Goal: Manage account settings

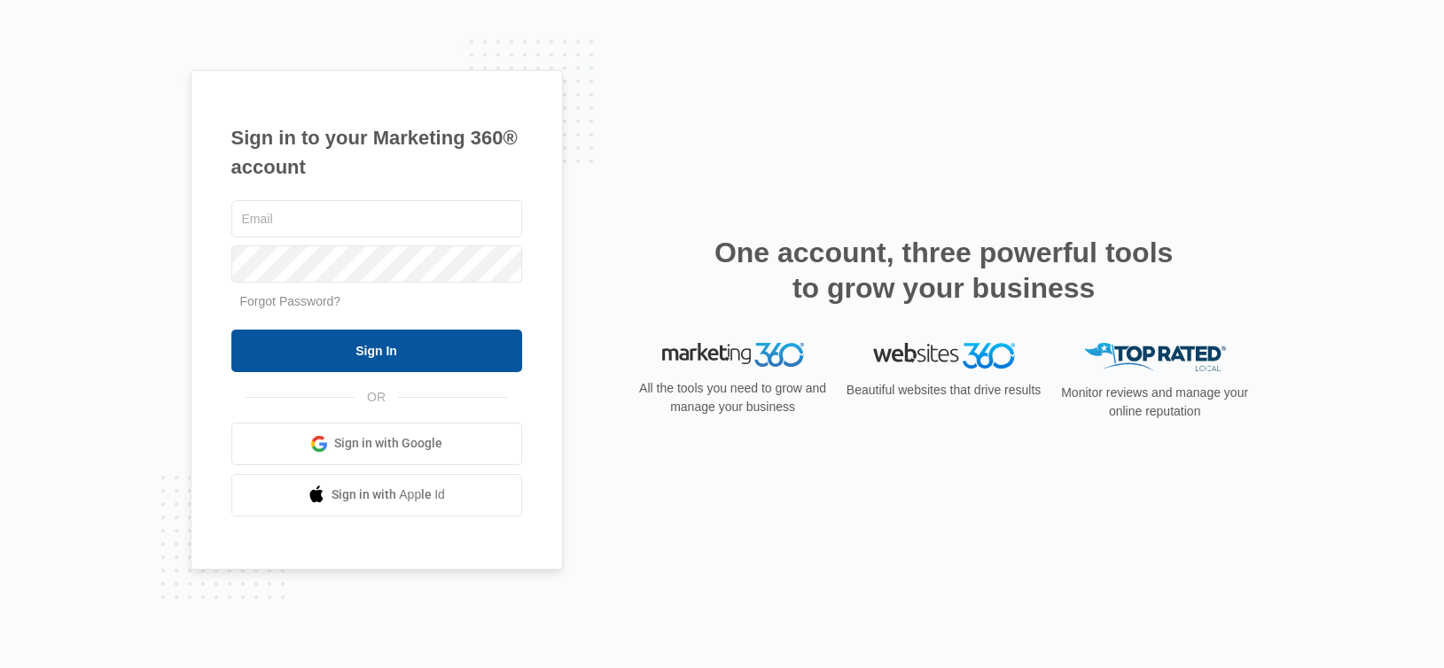
type input "[EMAIL_ADDRESS][DOMAIN_NAME]"
click at [382, 348] on input "Sign In" at bounding box center [376, 351] width 291 height 43
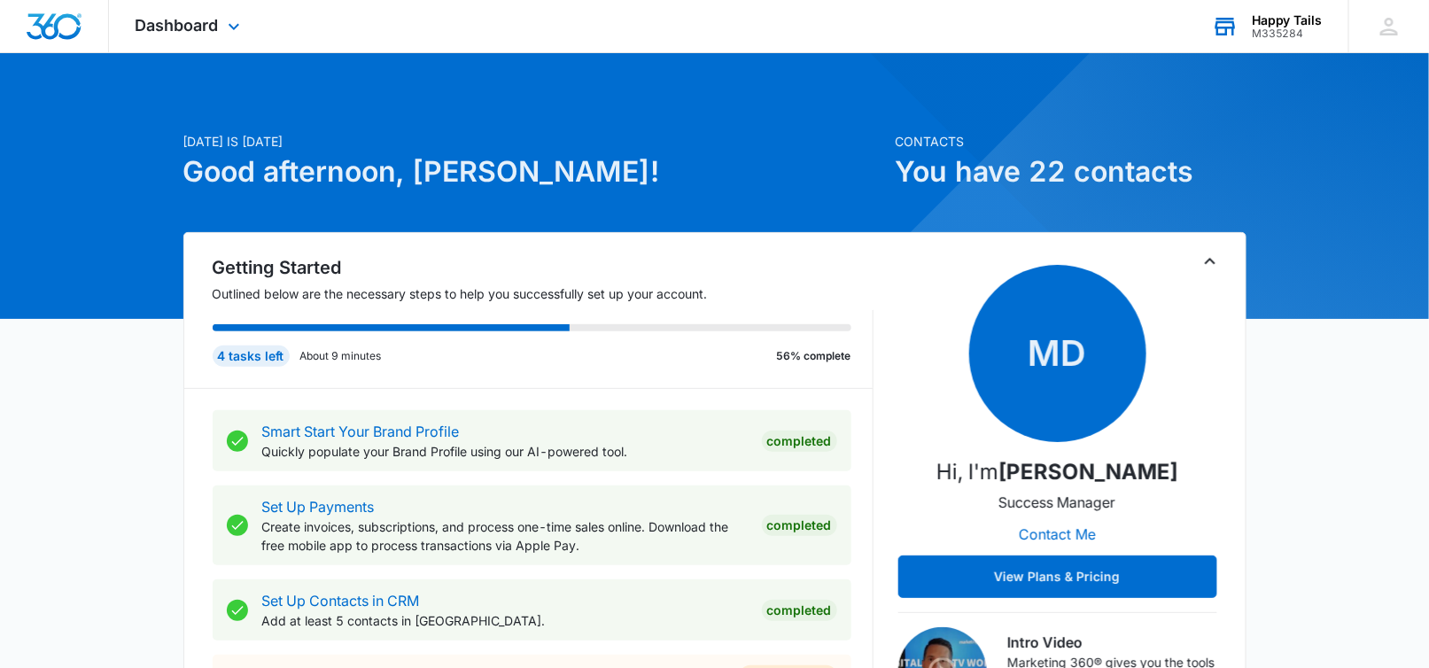
click at [1292, 25] on div "Happy Tails" at bounding box center [1287, 20] width 71 height 14
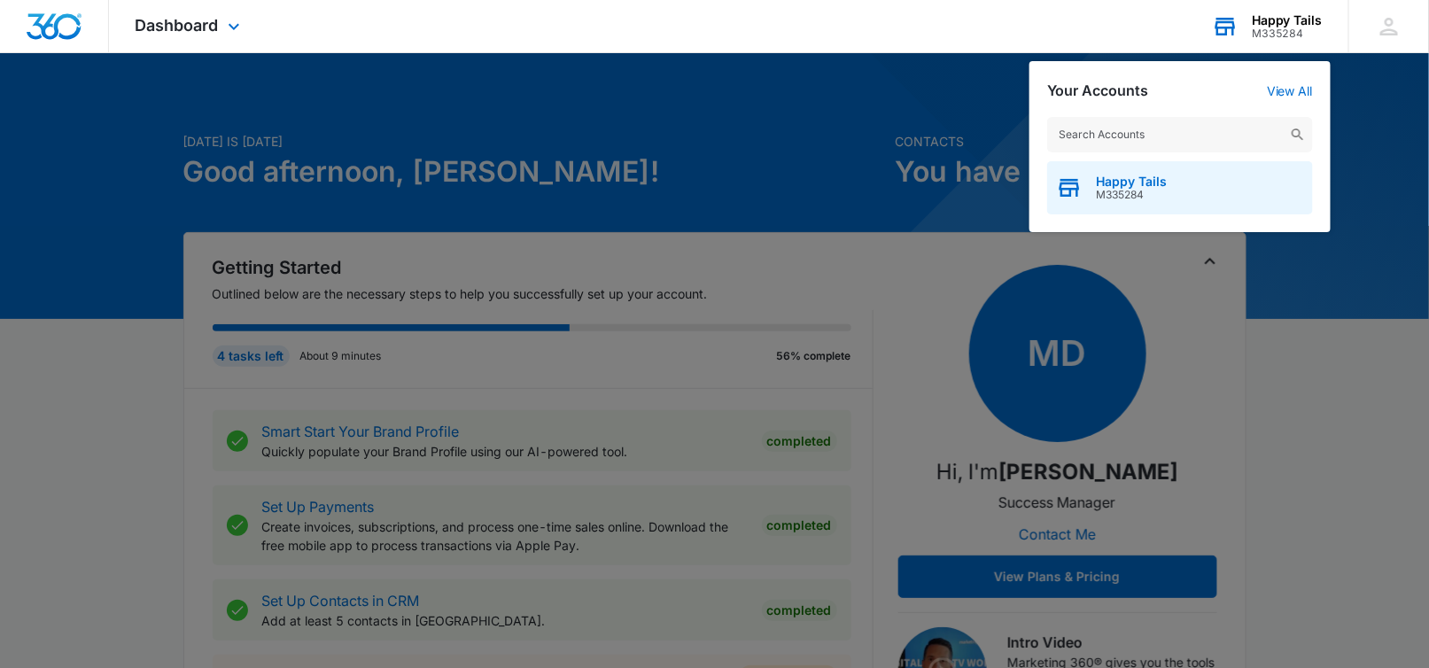
click at [1136, 190] on span "M335284" at bounding box center [1131, 195] width 71 height 12
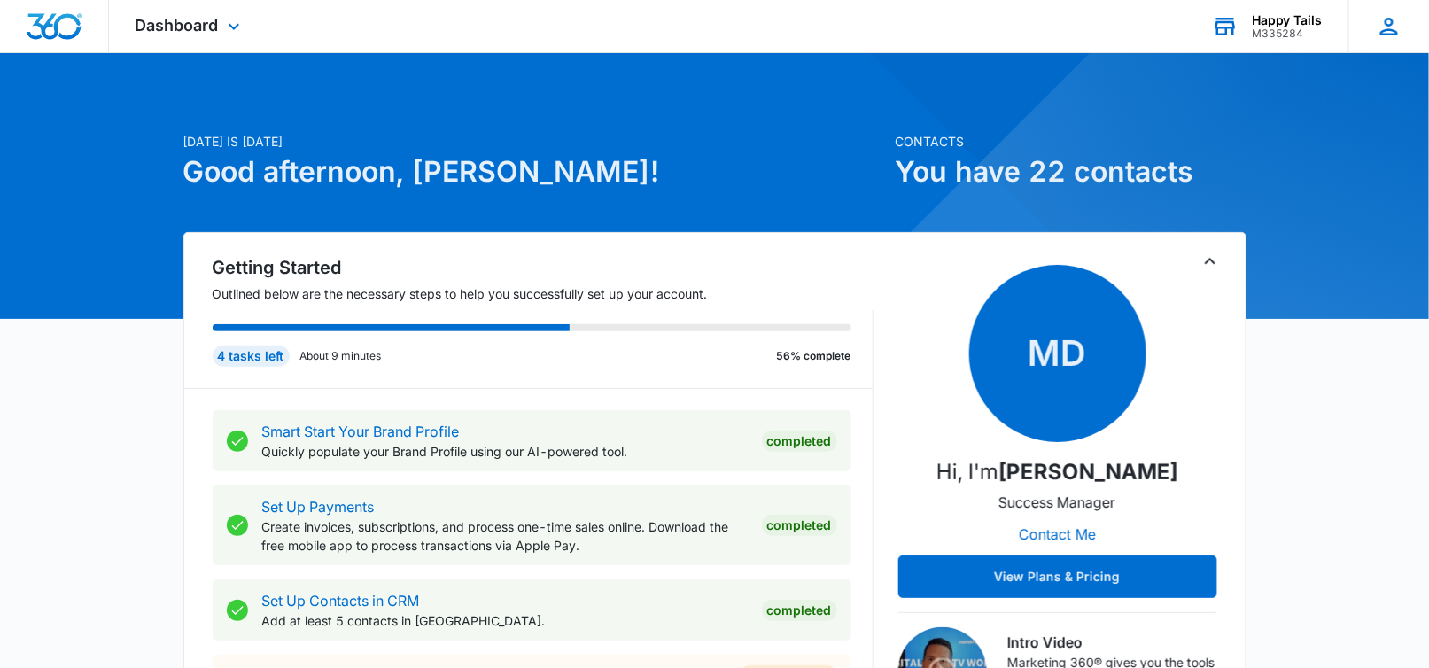
click at [1395, 23] on icon at bounding box center [1389, 26] width 27 height 27
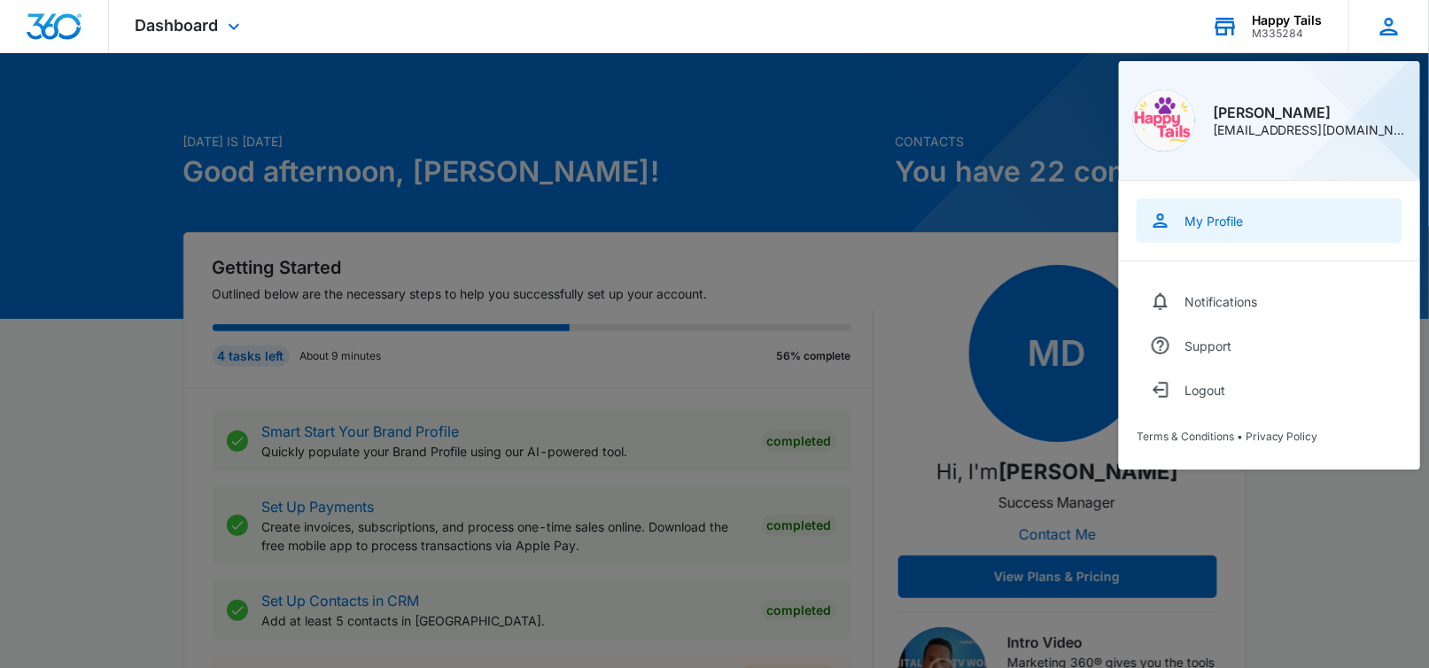
click at [1195, 217] on div "My Profile" at bounding box center [1214, 221] width 58 height 15
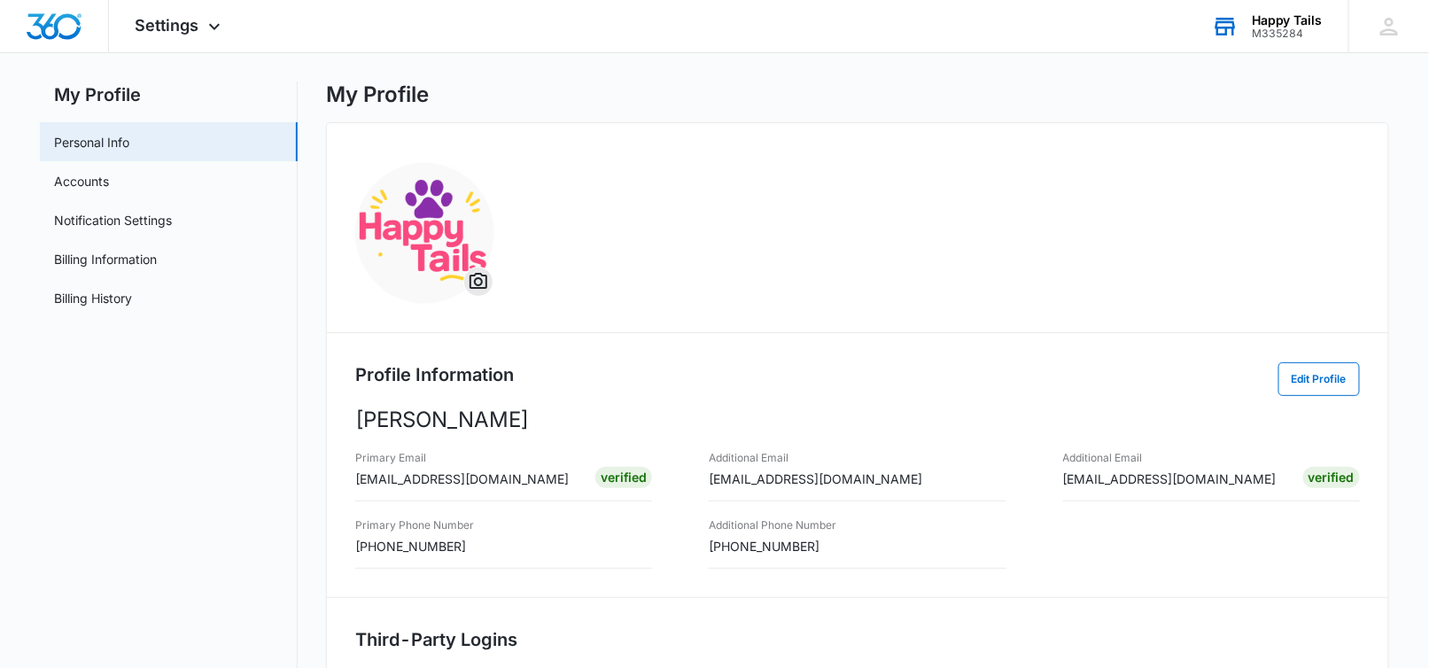
scroll to position [89, 0]
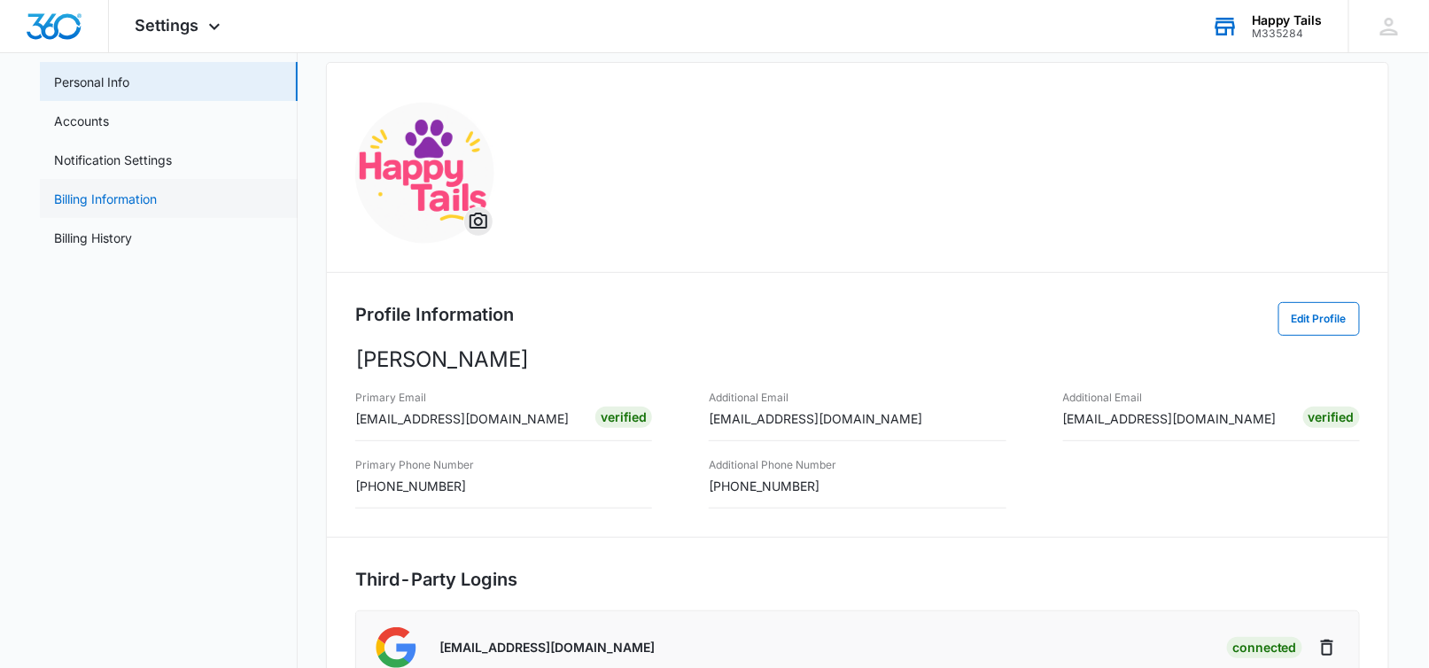
click at [126, 196] on link "Billing Information" at bounding box center [105, 199] width 103 height 19
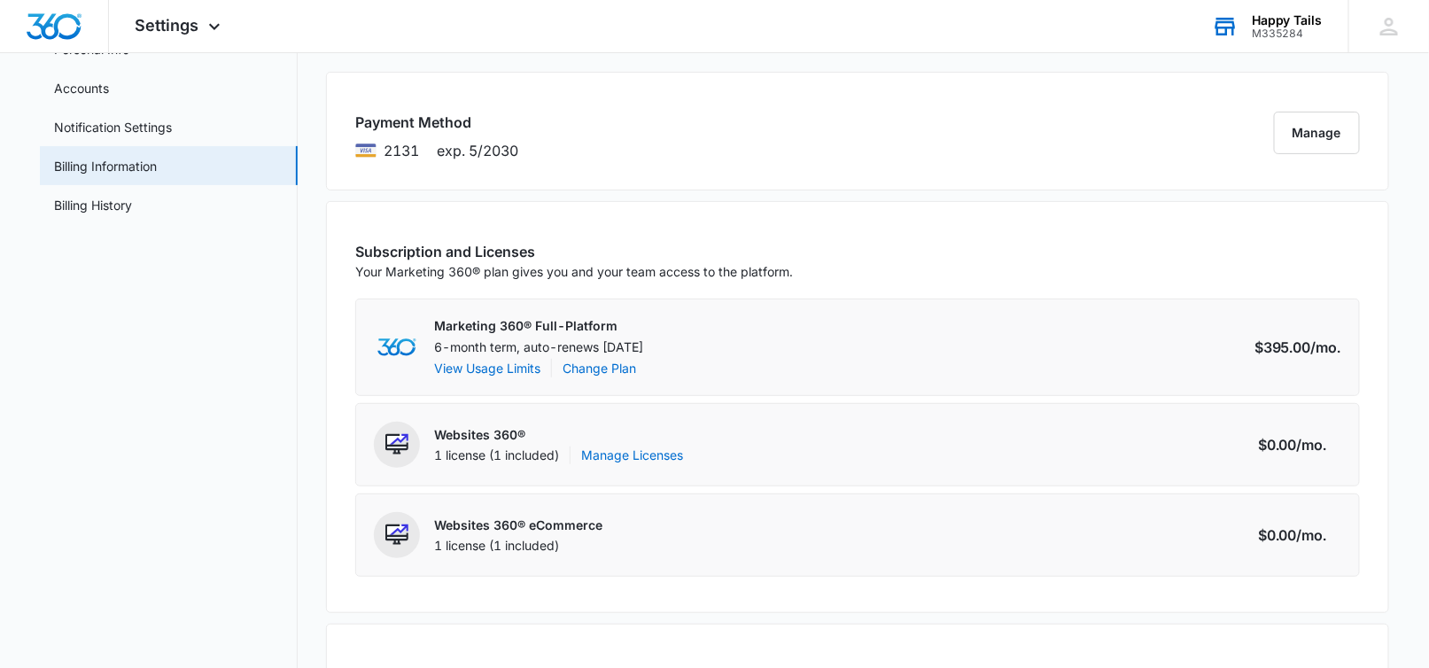
scroll to position [118, 0]
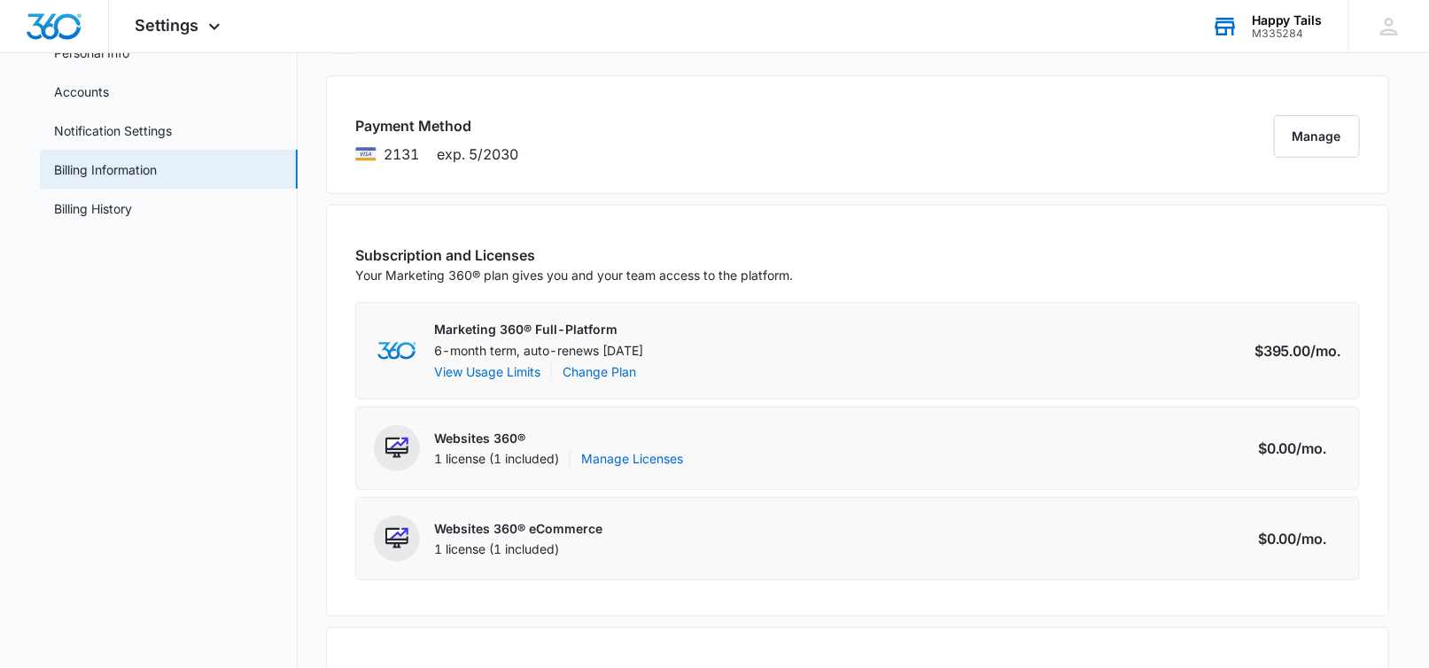
click at [597, 146] on div "Payment Method 2131 exp. 5/2030 Manage" at bounding box center [857, 134] width 1063 height 119
click at [1300, 122] on button "Manage" at bounding box center [1317, 136] width 86 height 43
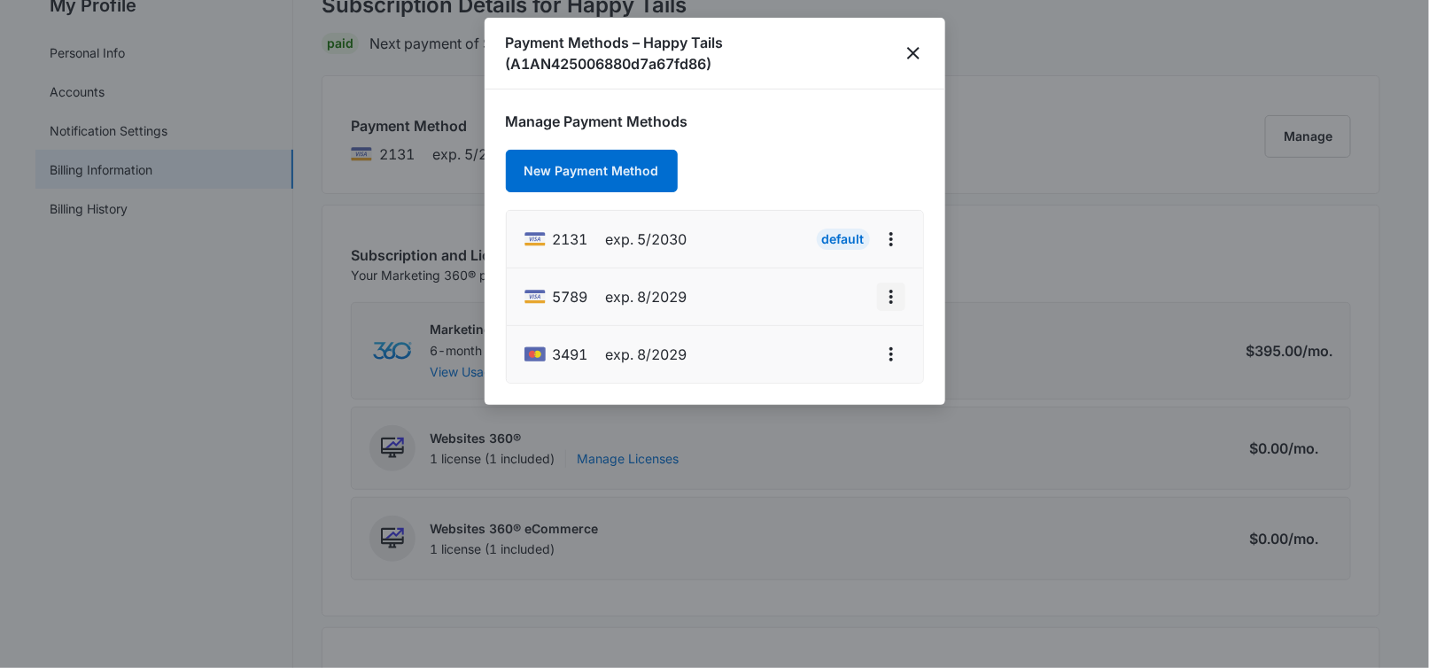
click at [891, 295] on icon "actions.viewMore" at bounding box center [892, 297] width 4 height 14
click at [805, 342] on div "Edit Card" at bounding box center [820, 345] width 83 height 12
select select "8"
select select "2029"
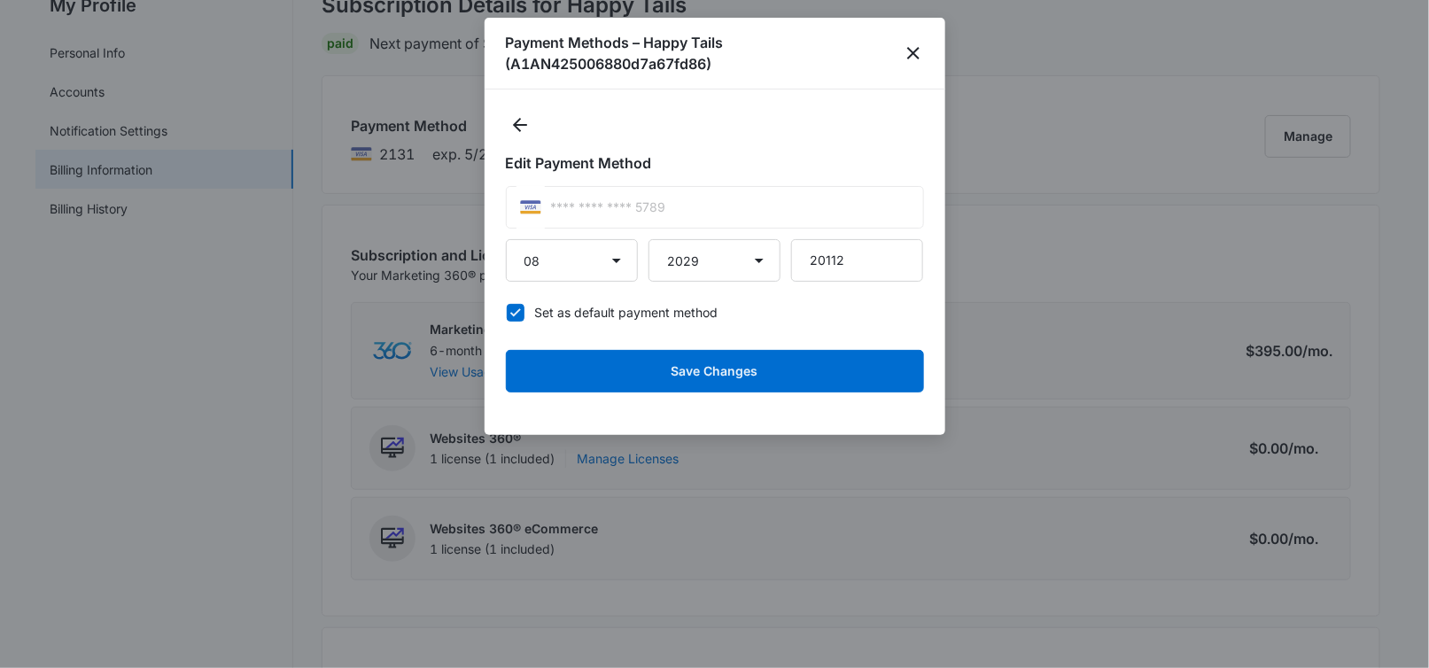
click at [508, 306] on icon at bounding box center [516, 313] width 16 height 16
click at [507, 312] on input "Set as default payment method" at bounding box center [506, 312] width 1 height 1
checkbox input "false"
click at [513, 108] on div "Edit Payment Method **** **** **** 5789 01 02 03 04 05 06 07 08 09 10 [DATE] 20…" at bounding box center [715, 263] width 461 height 346
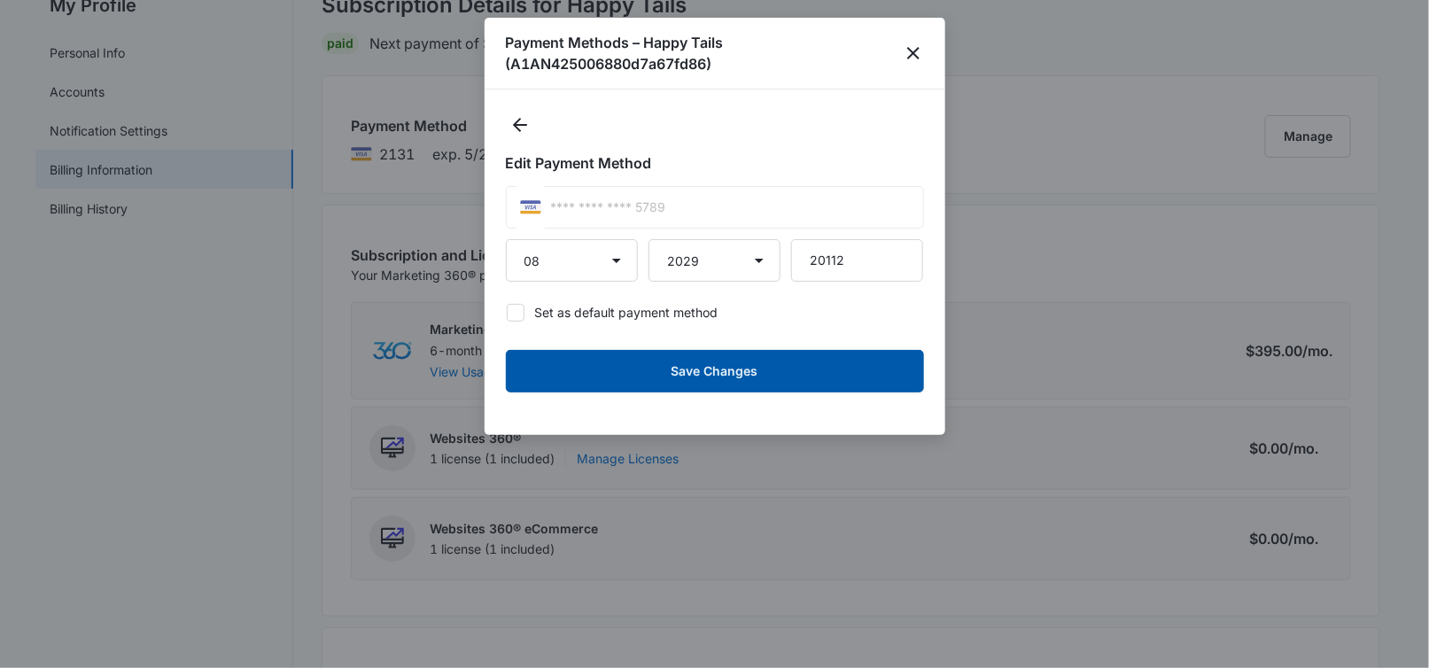
click at [630, 375] on button "Save Changes" at bounding box center [715, 371] width 418 height 43
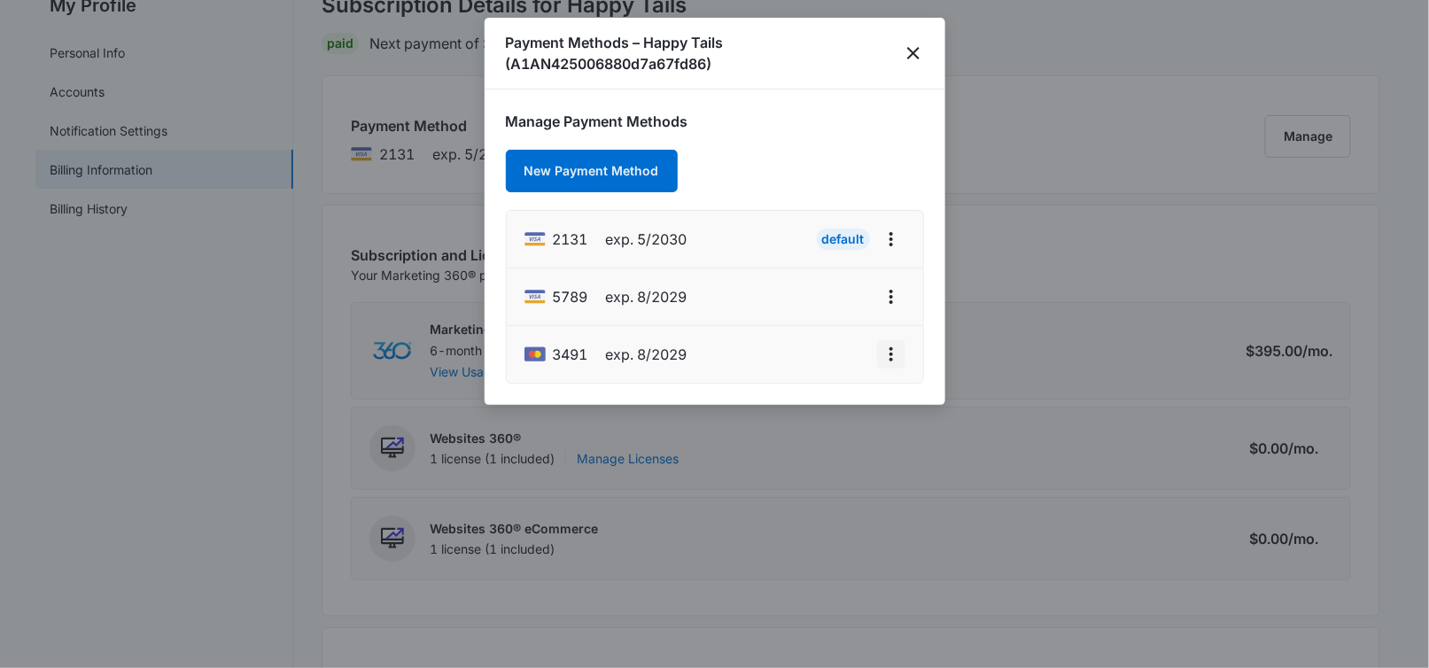
click at [891, 348] on icon "actions.viewMore" at bounding box center [892, 354] width 4 height 14
click at [816, 273] on div "Edit Card" at bounding box center [820, 278] width 83 height 12
select select "8"
select select "2029"
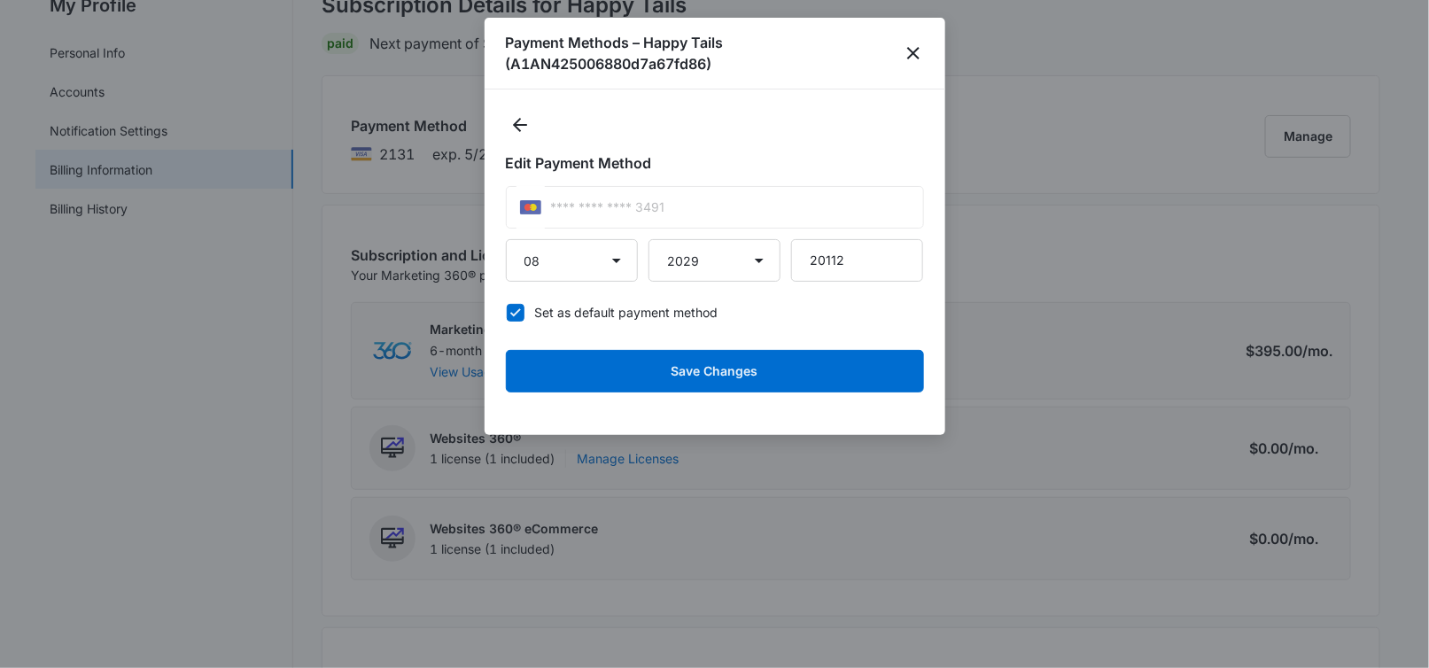
click at [513, 309] on icon at bounding box center [516, 313] width 16 height 16
click at [507, 312] on input "Set as default payment method" at bounding box center [506, 312] width 1 height 1
checkbox input "false"
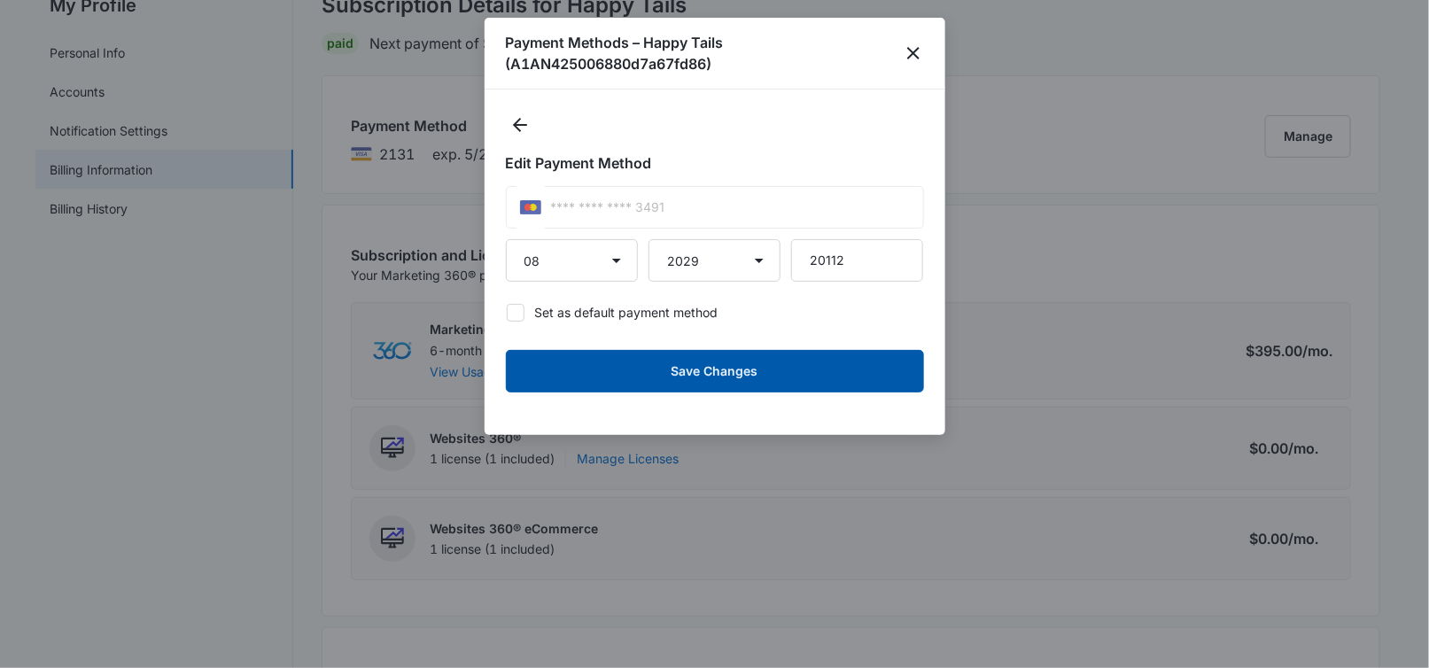
click at [679, 378] on button "Save Changes" at bounding box center [715, 371] width 418 height 43
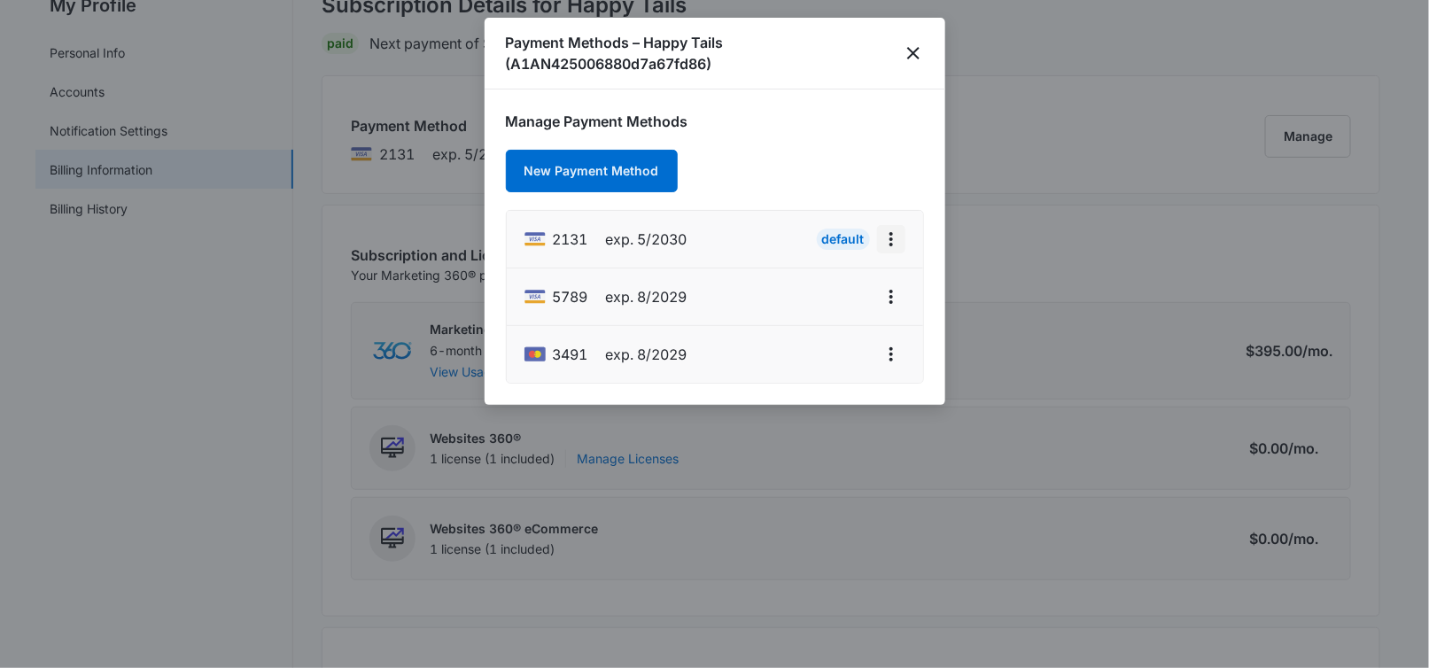
click at [887, 235] on icon "actions.viewMore" at bounding box center [891, 239] width 21 height 21
click at [911, 44] on icon "close" at bounding box center [913, 53] width 21 height 21
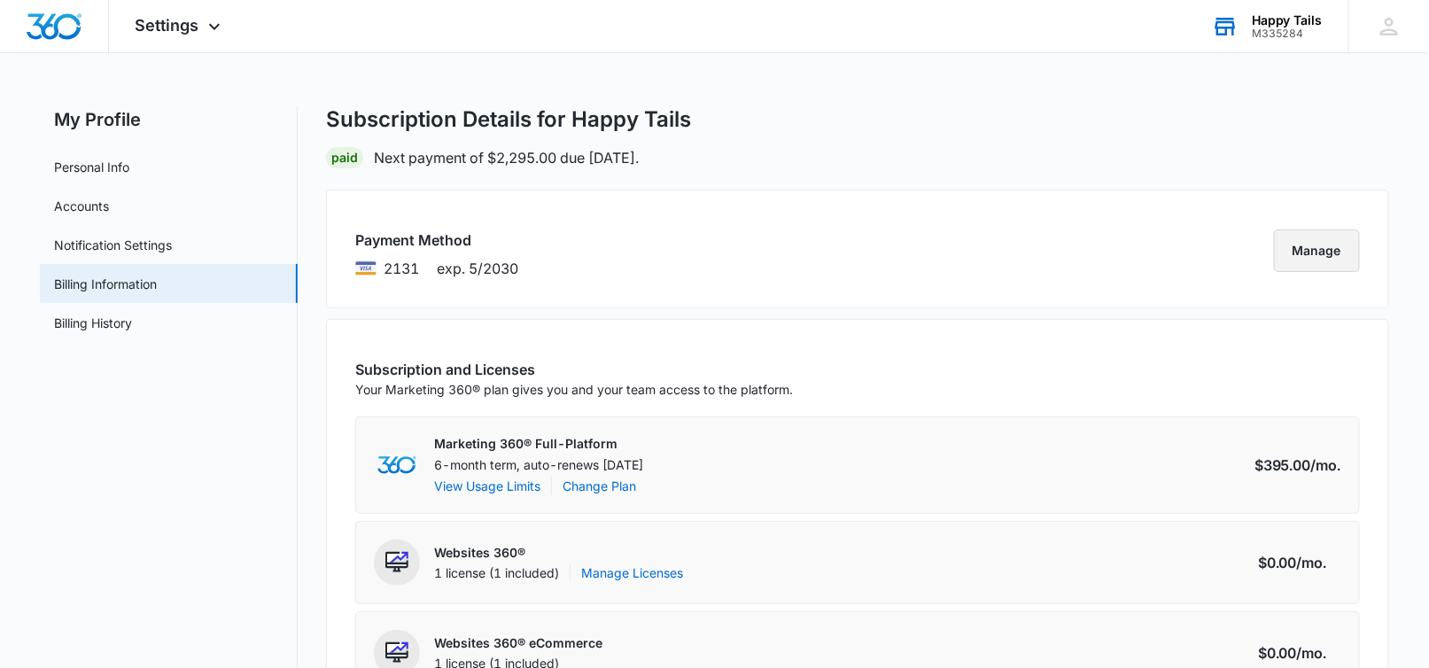
scroll to position [0, 0]
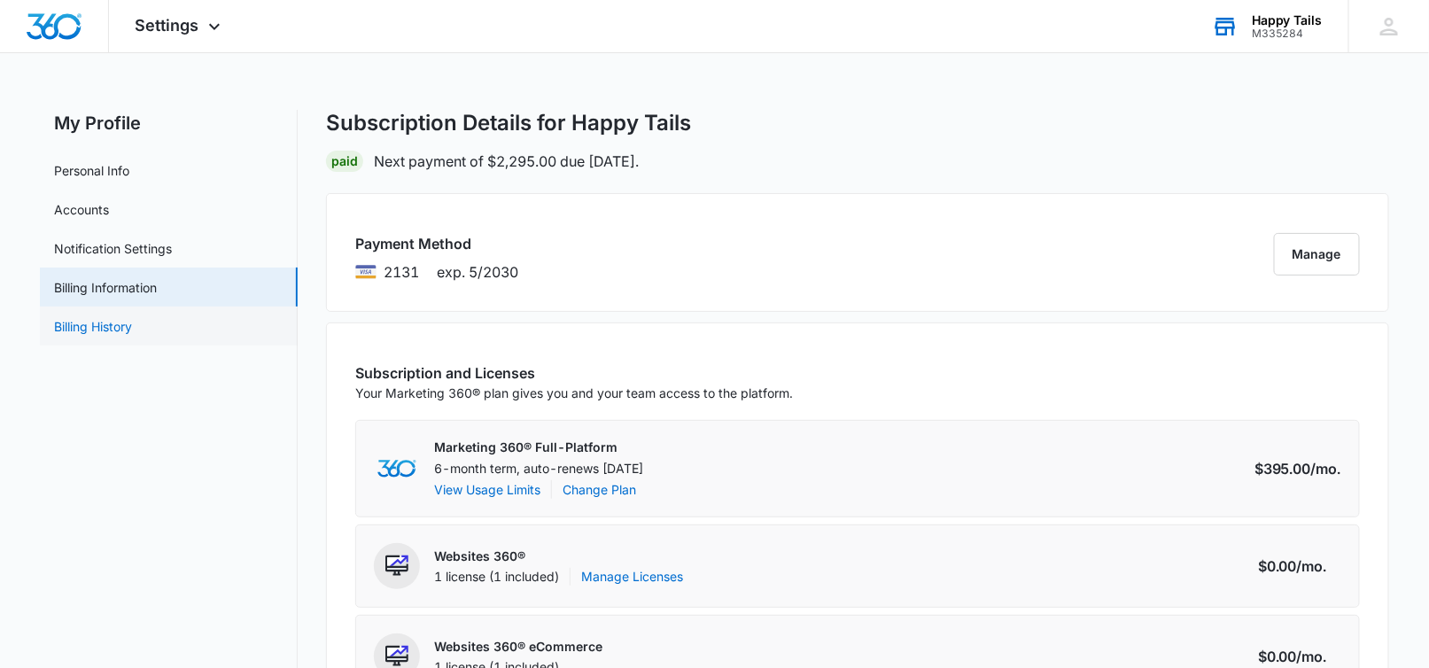
click at [97, 323] on link "Billing History" at bounding box center [93, 326] width 78 height 19
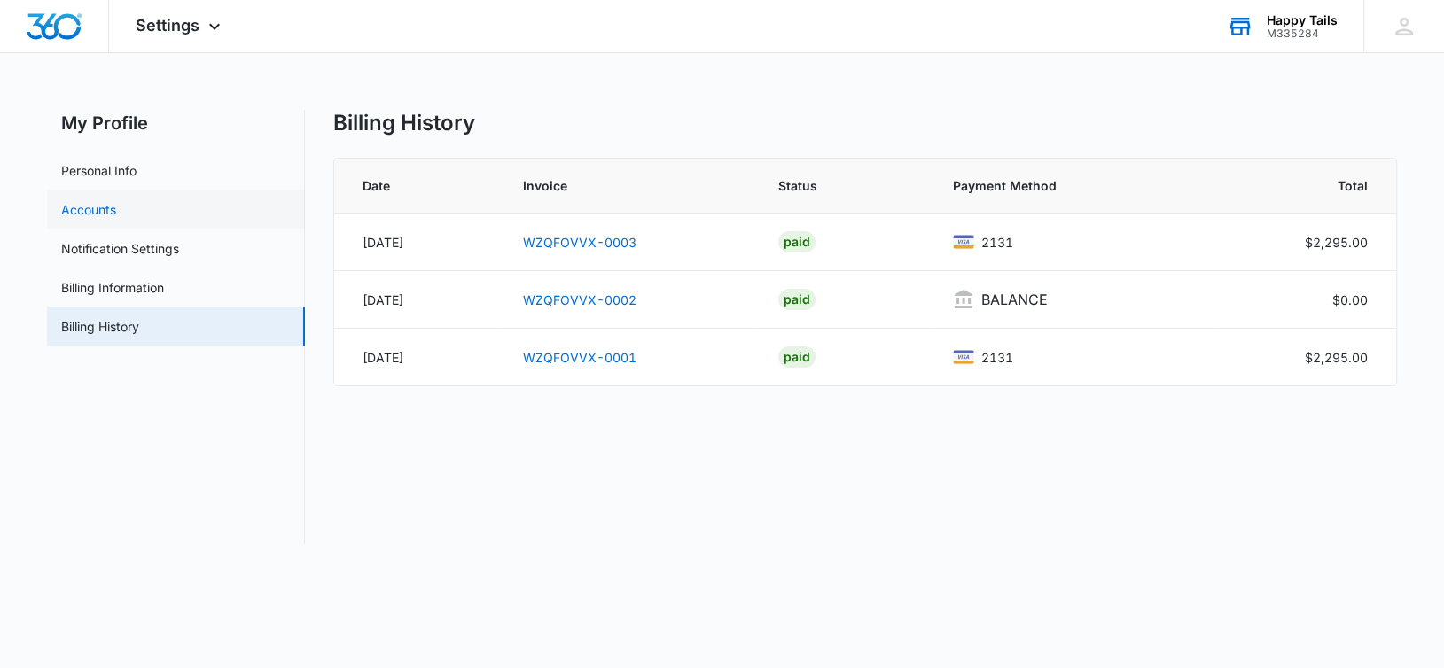
click at [68, 203] on link "Accounts" at bounding box center [88, 209] width 55 height 19
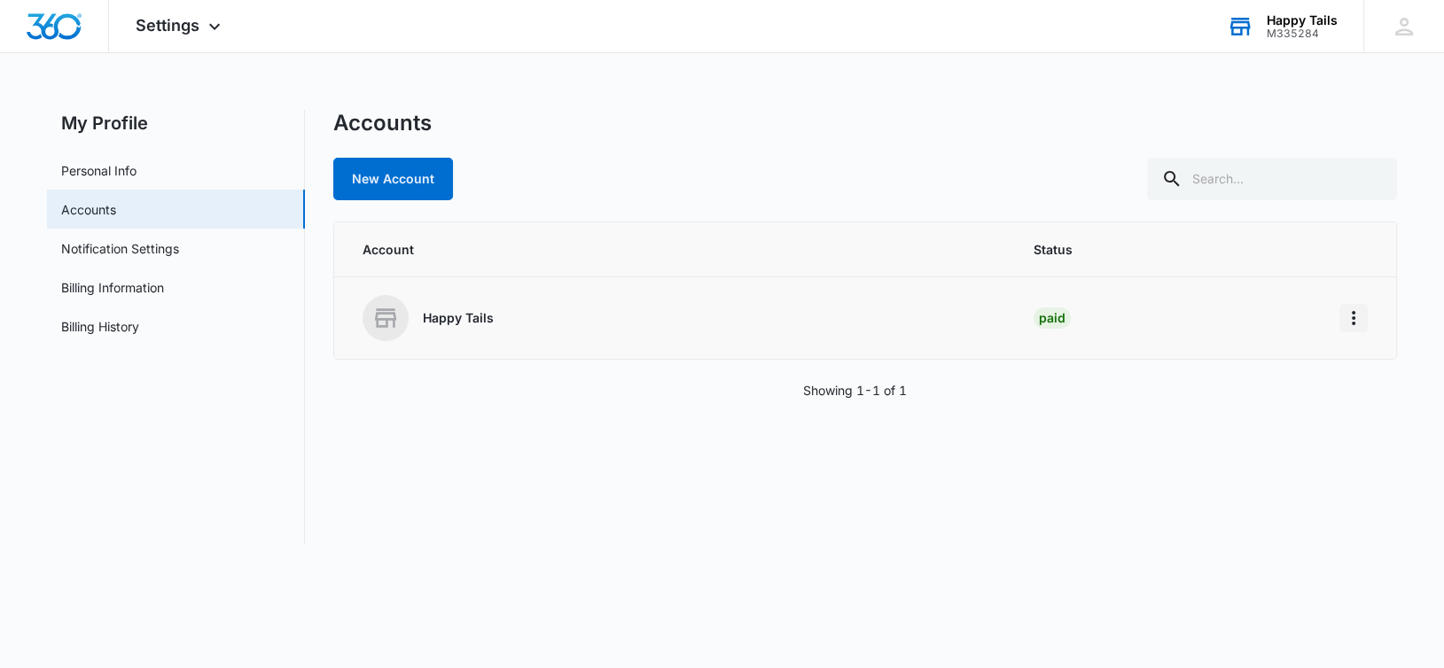
click at [1356, 317] on icon "Home" at bounding box center [1353, 318] width 21 height 21
click at [121, 171] on link "Personal Info" at bounding box center [98, 170] width 75 height 19
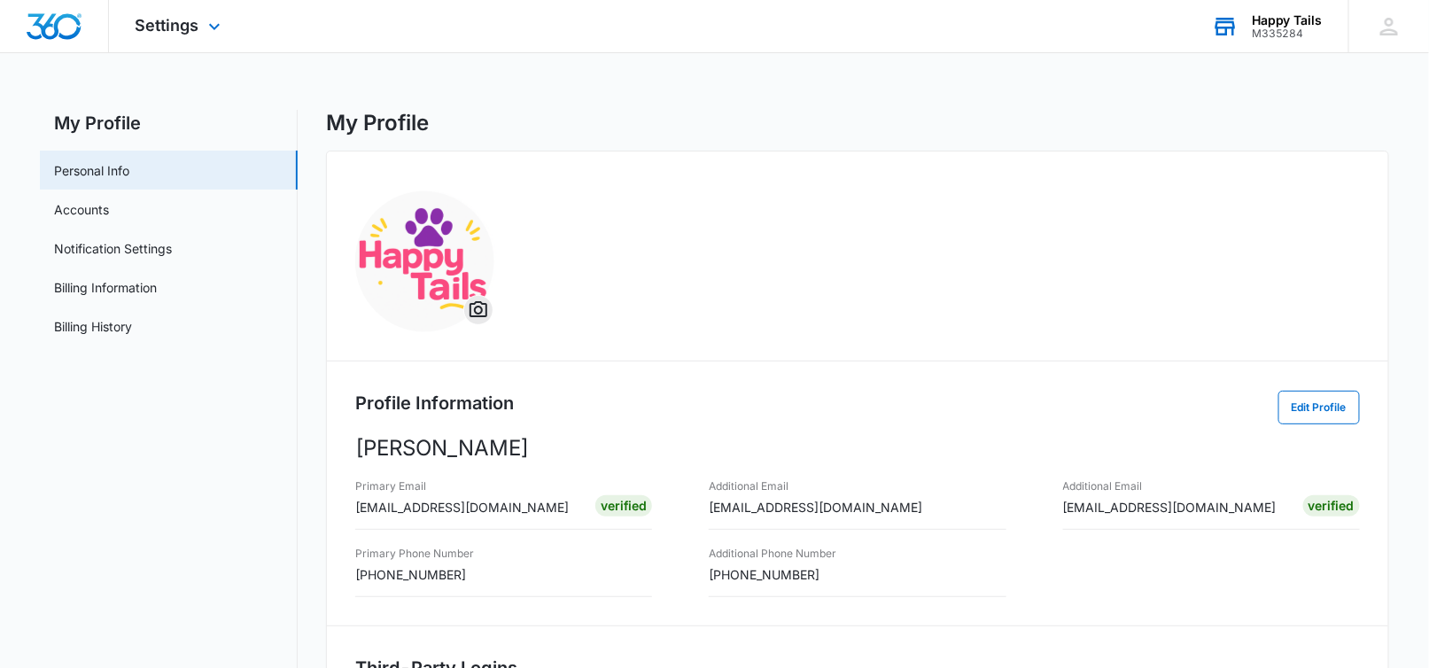
click at [58, 21] on img "Dashboard" at bounding box center [54, 26] width 57 height 27
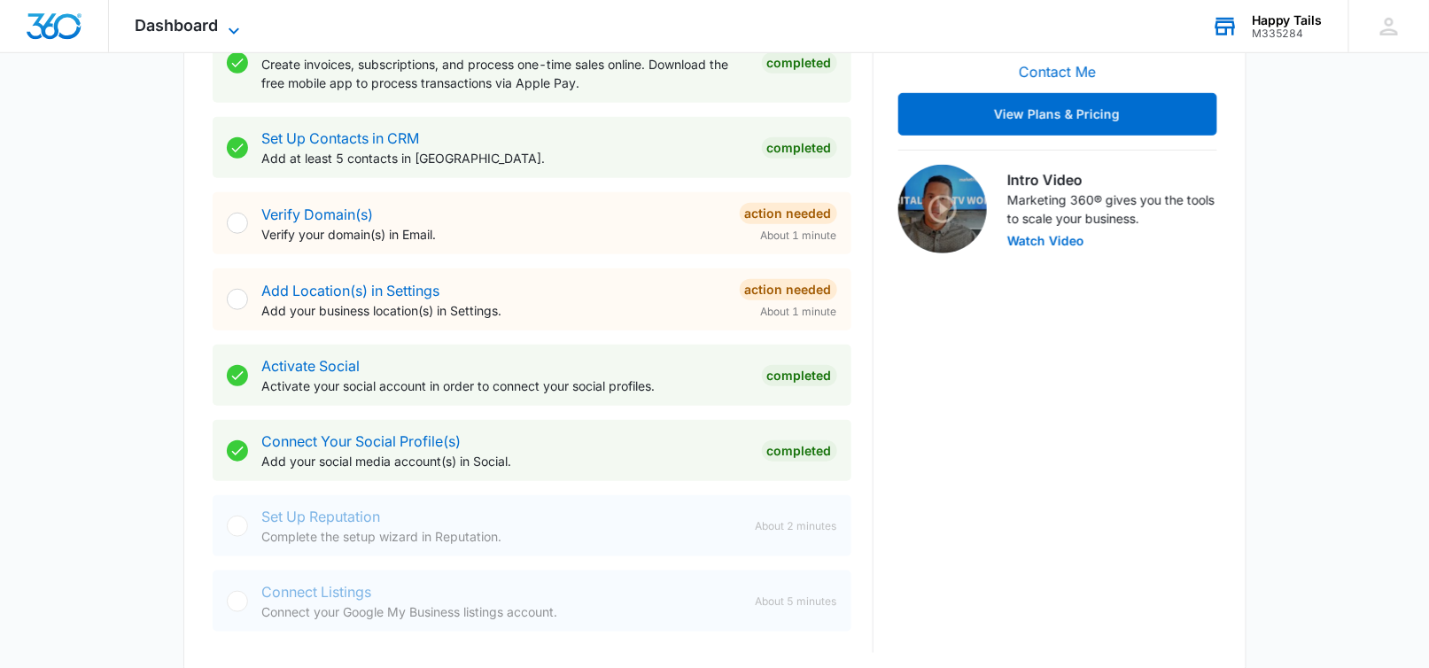
scroll to position [413, 0]
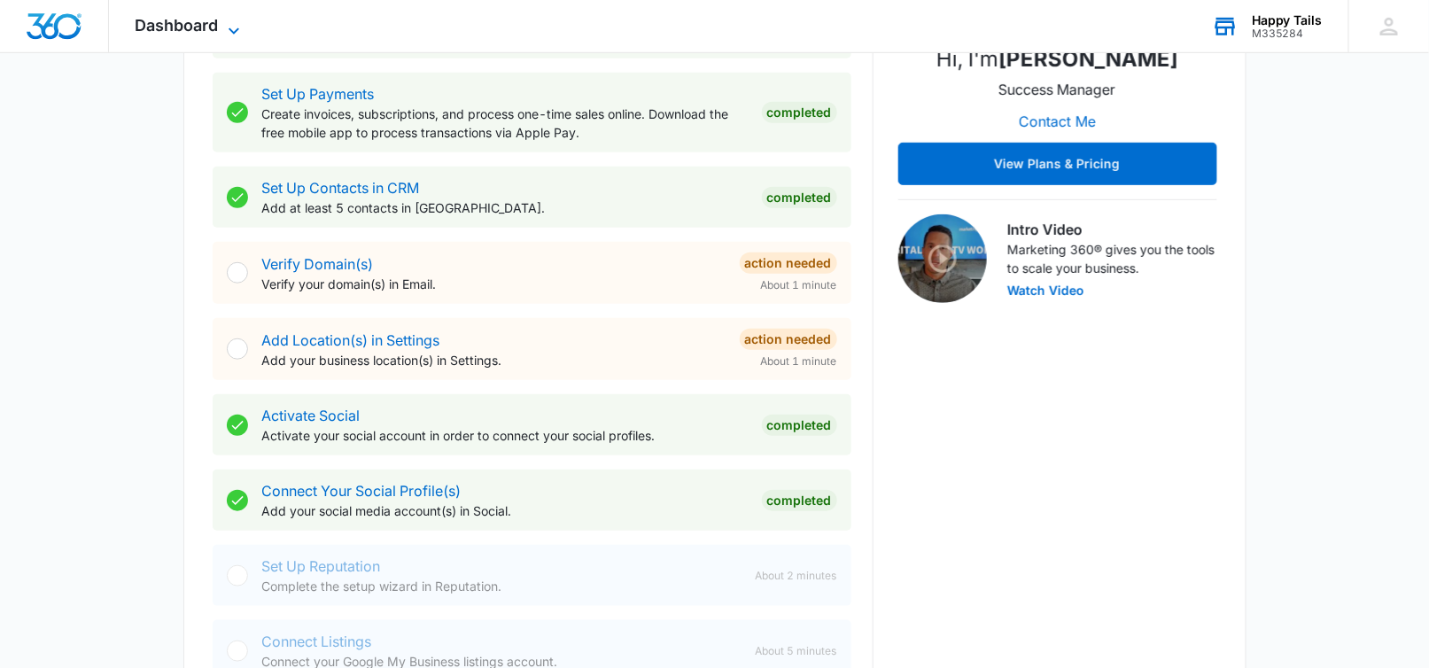
click at [173, 18] on span "Dashboard" at bounding box center [177, 25] width 83 height 19
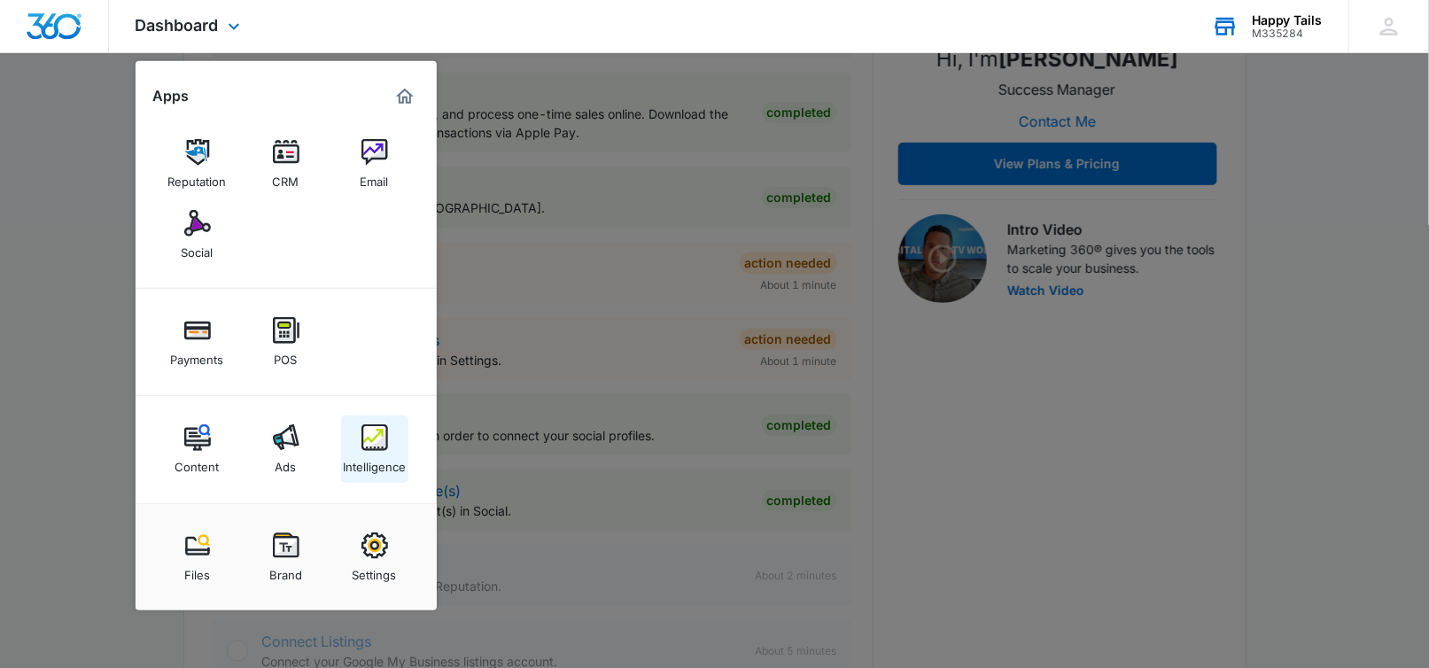
click at [362, 440] on img at bounding box center [375, 437] width 27 height 27
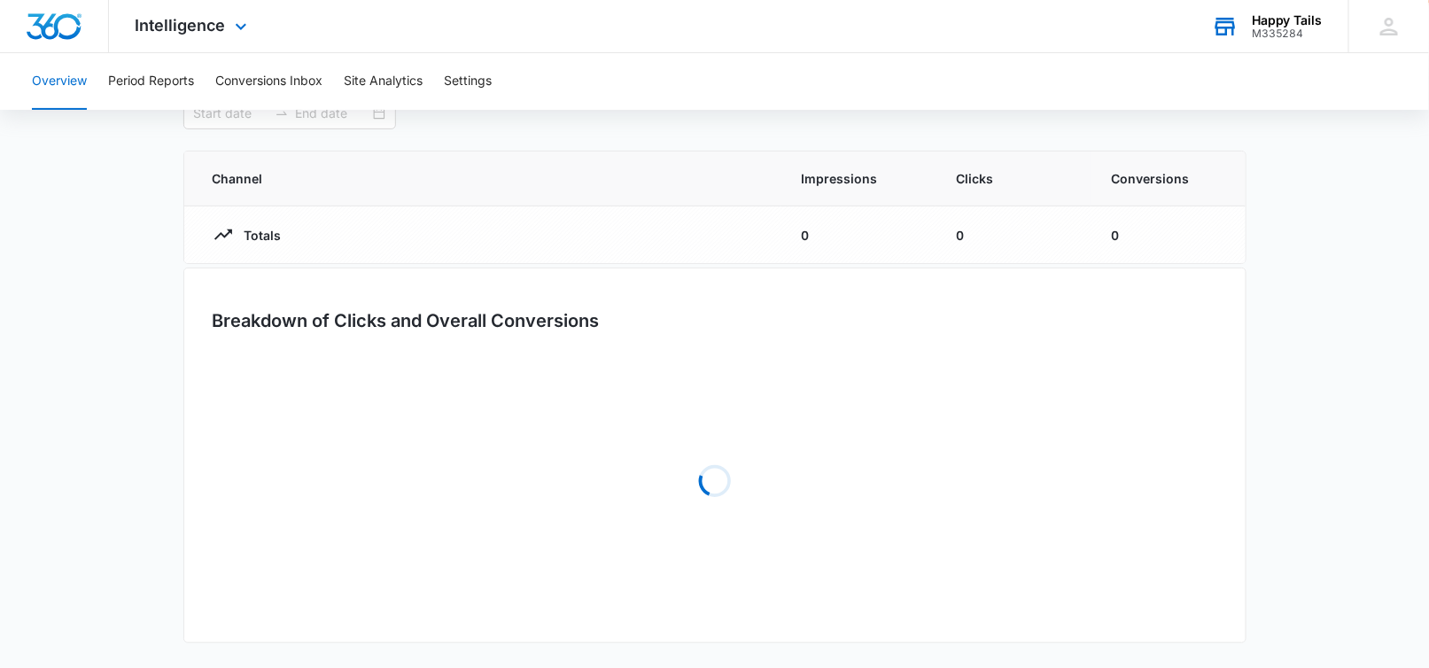
type input "[DATE]"
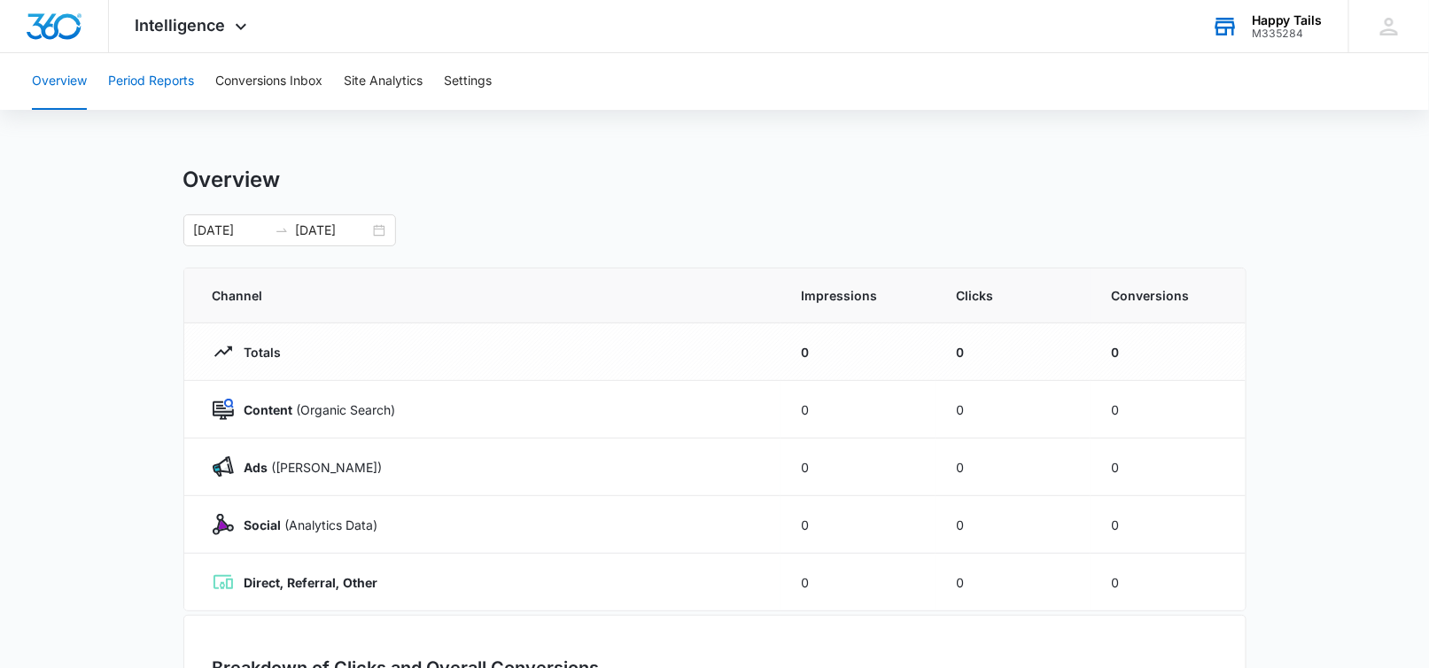
click at [123, 74] on button "Period Reports" at bounding box center [151, 81] width 86 height 57
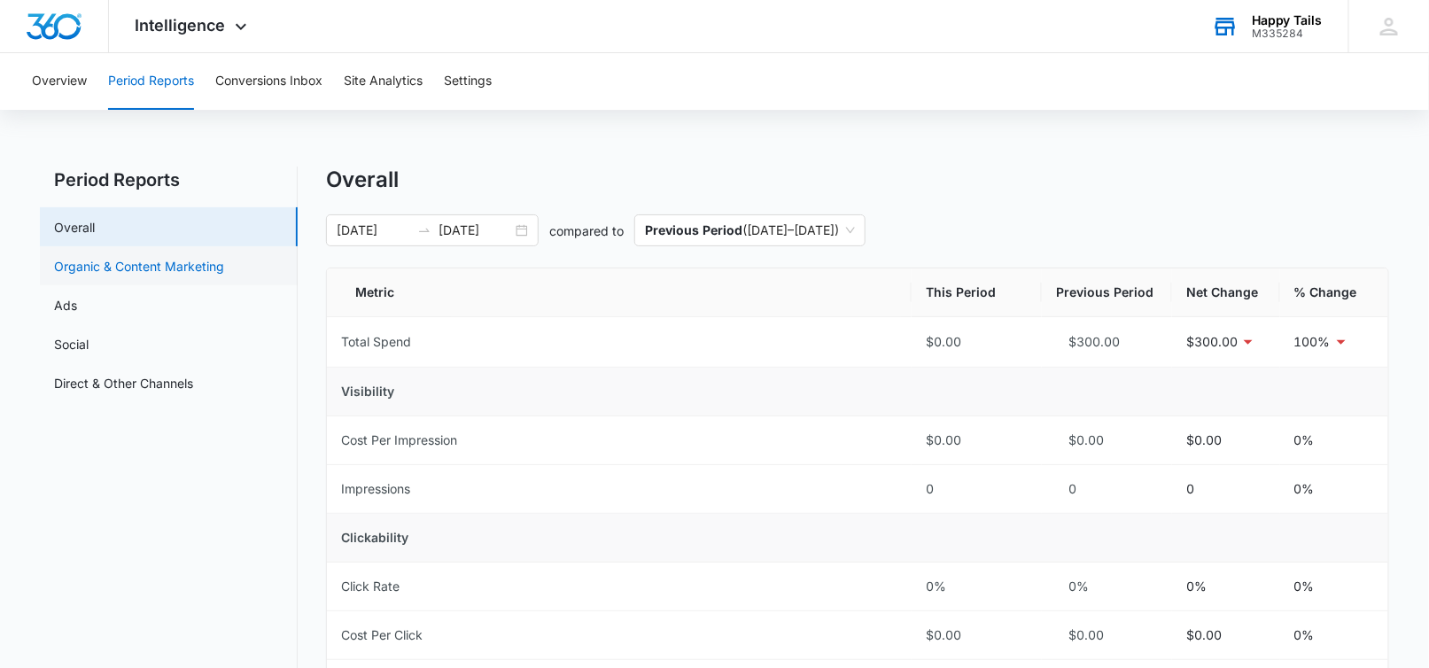
click at [167, 264] on link "Organic & Content Marketing" at bounding box center [139, 266] width 170 height 19
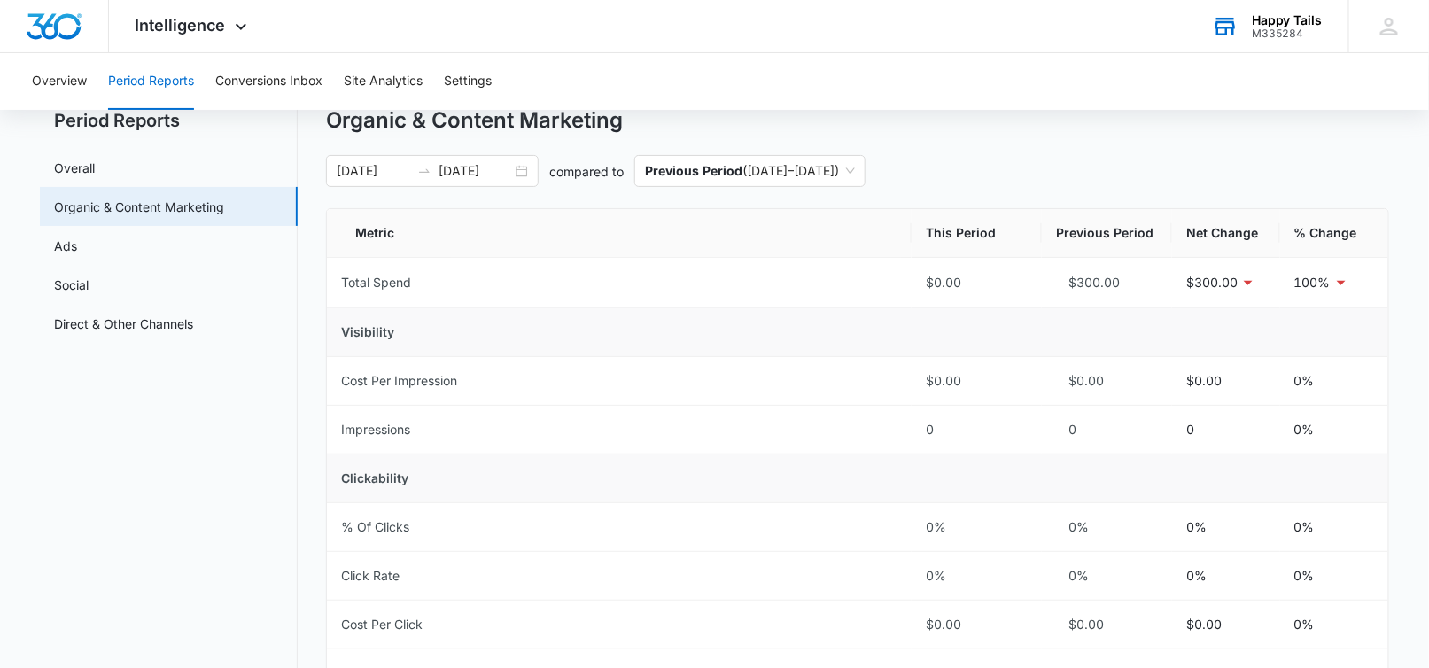
scroll to position [58, 0]
click at [77, 242] on link "Ads" at bounding box center [65, 246] width 23 height 19
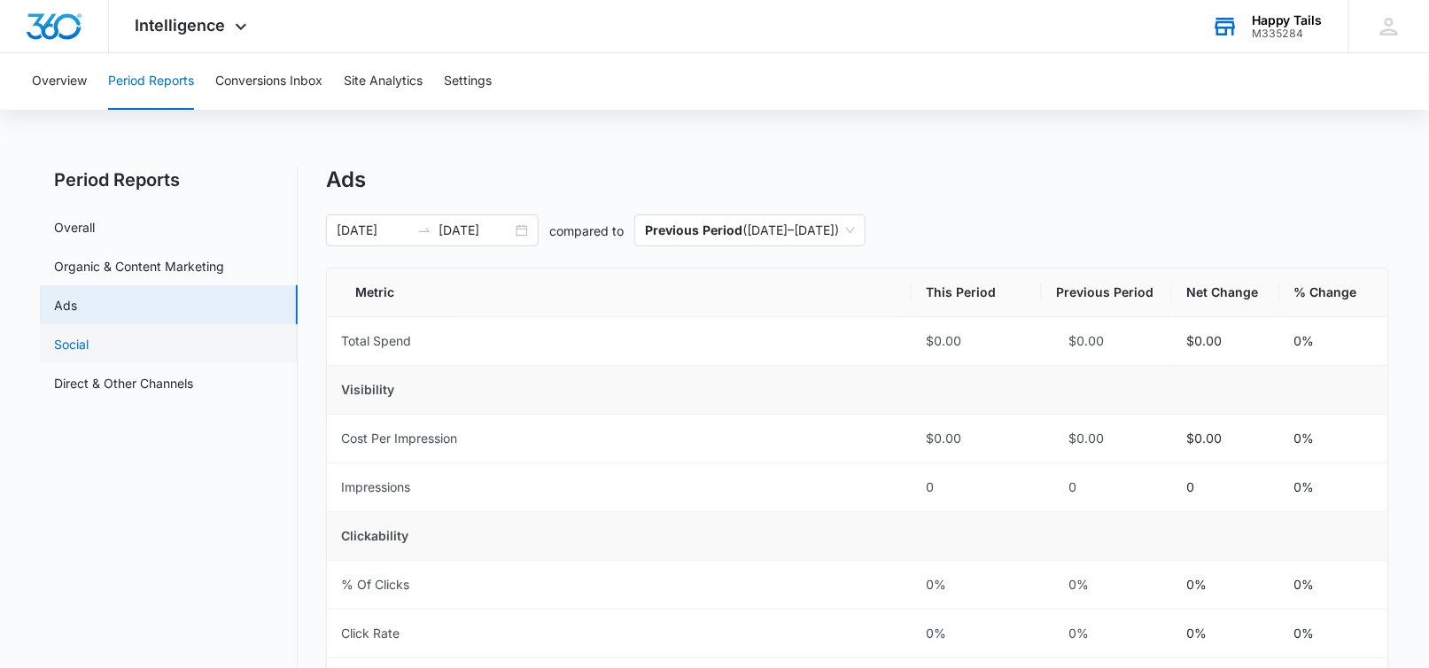
click at [66, 346] on link "Social" at bounding box center [71, 344] width 35 height 19
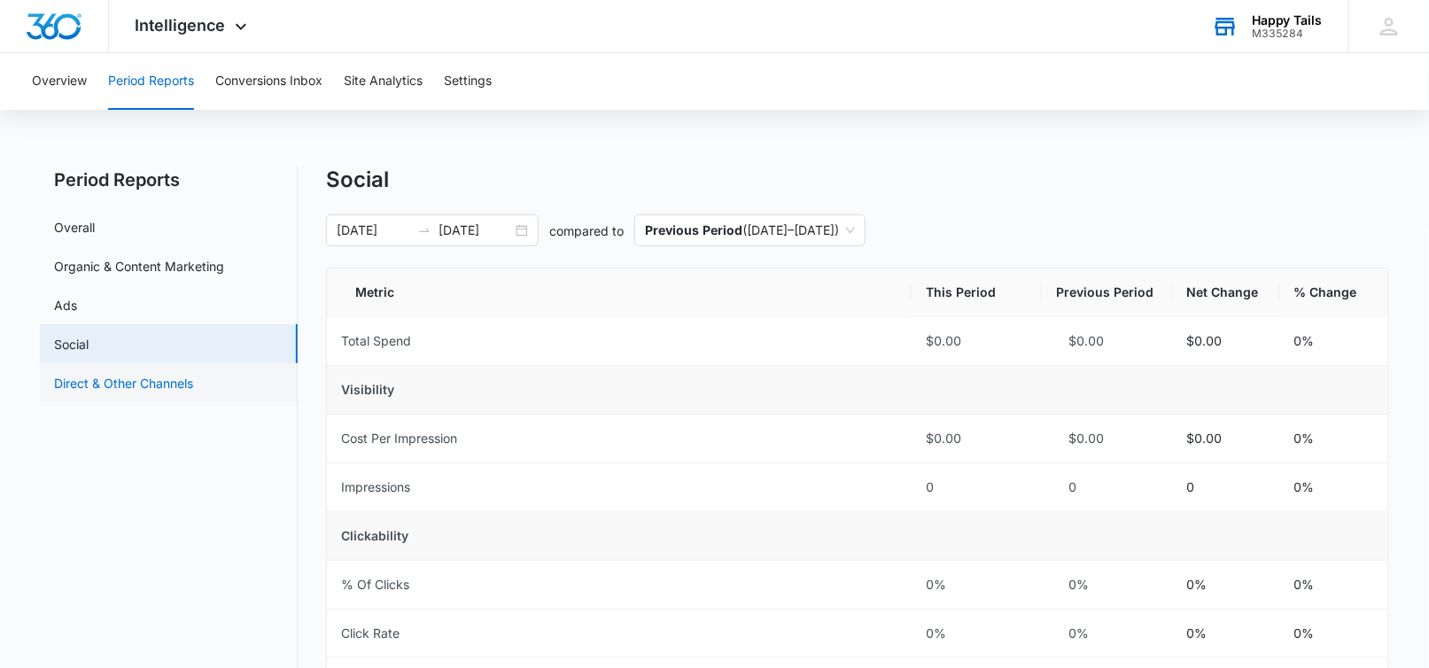
click at [146, 380] on link "Direct & Other Channels" at bounding box center [123, 383] width 139 height 19
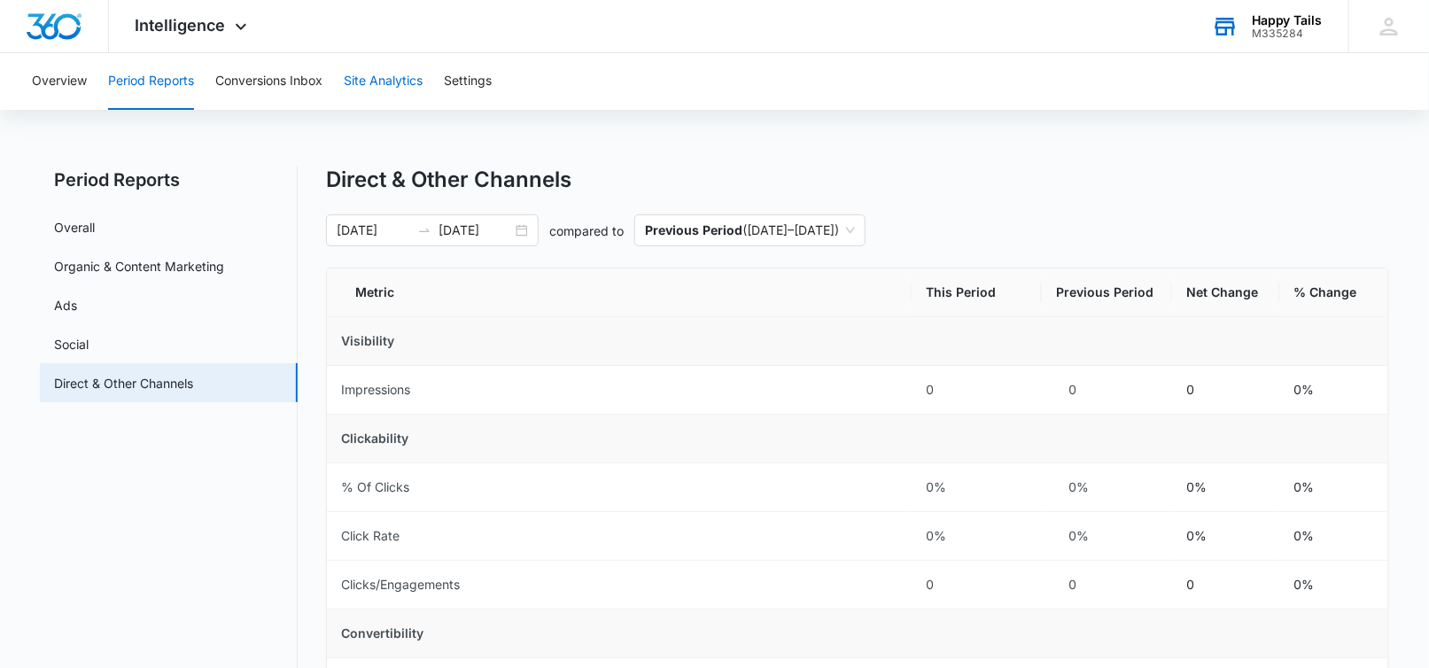
click at [378, 71] on button "Site Analytics" at bounding box center [383, 81] width 79 height 57
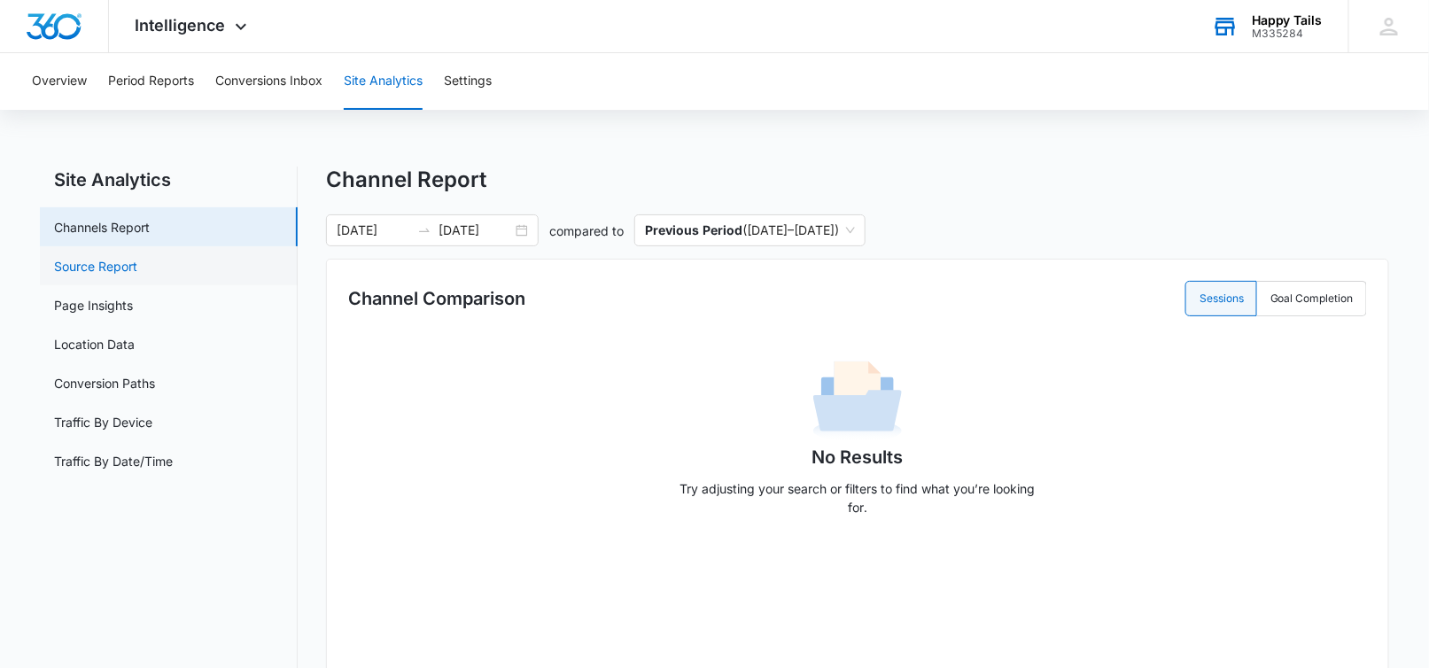
click at [122, 260] on link "Source Report" at bounding box center [95, 266] width 83 height 19
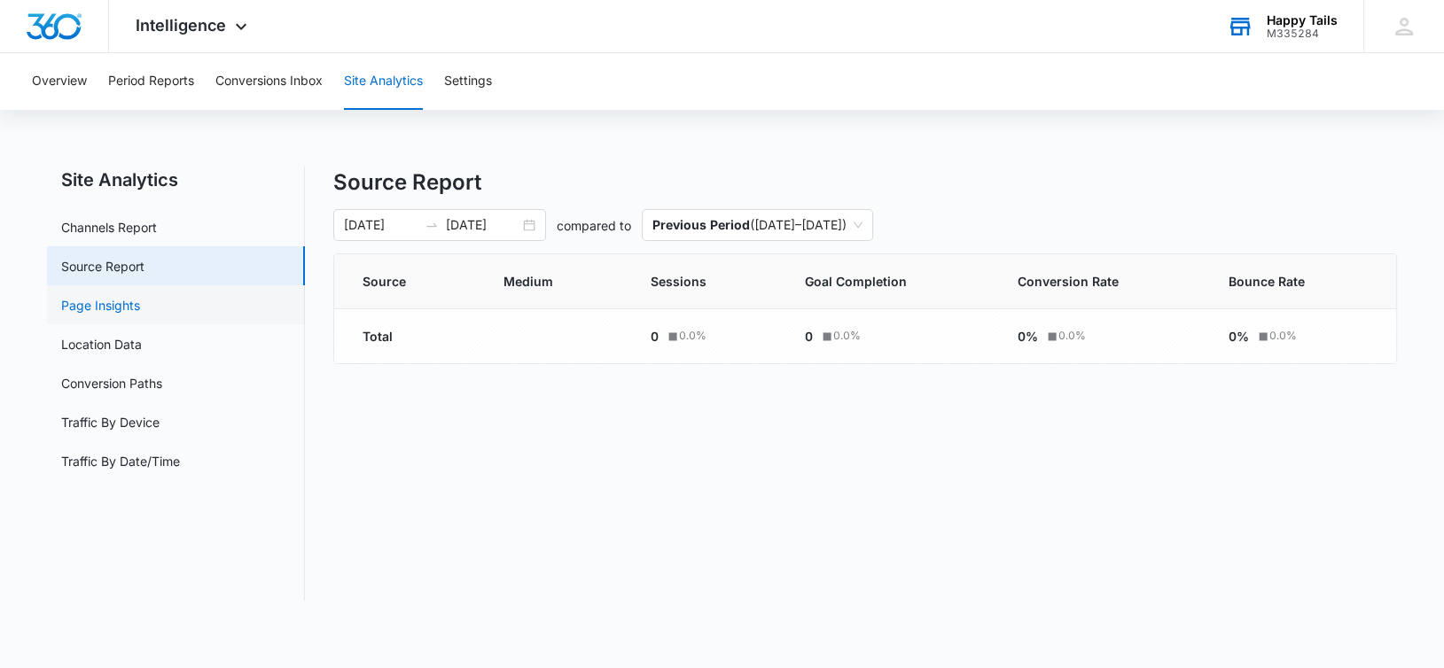
click at [126, 300] on link "Page Insights" at bounding box center [100, 305] width 79 height 19
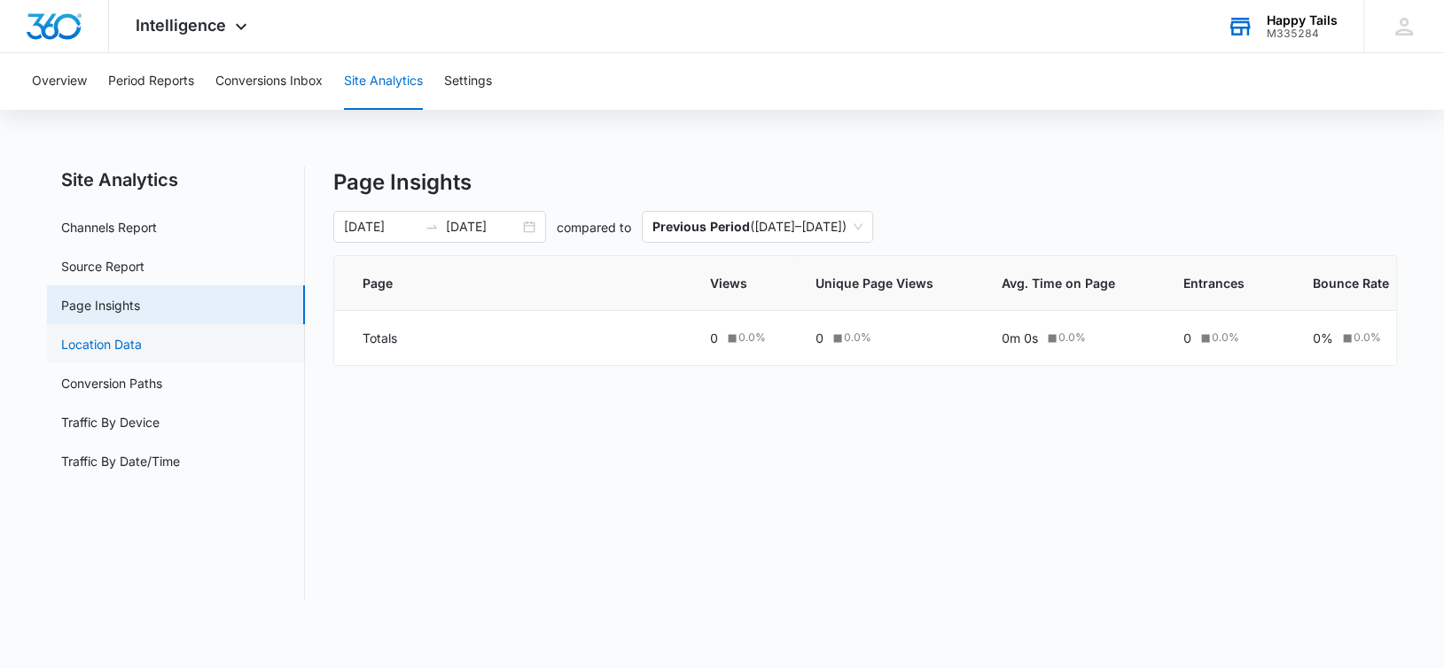
click at [105, 338] on link "Location Data" at bounding box center [101, 344] width 81 height 19
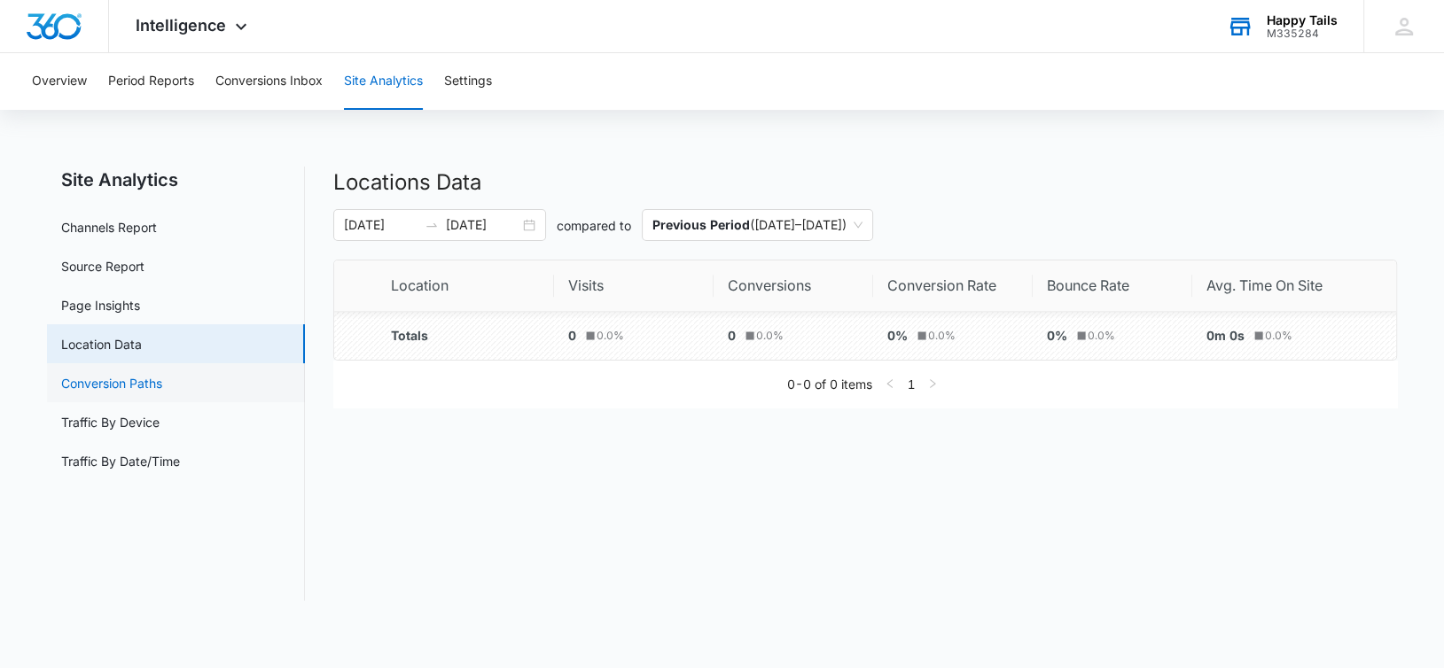
click at [109, 379] on link "Conversion Paths" at bounding box center [111, 383] width 101 height 19
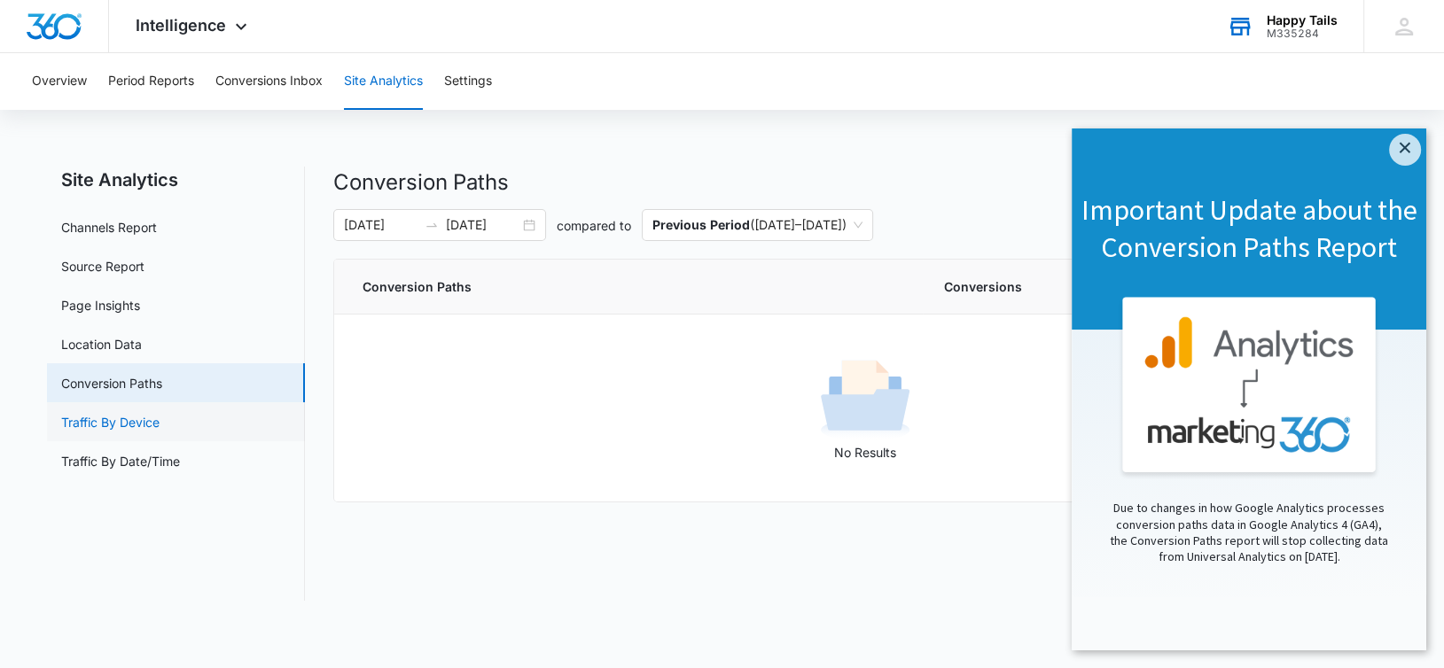
click at [90, 423] on link "Traffic By Device" at bounding box center [110, 422] width 98 height 19
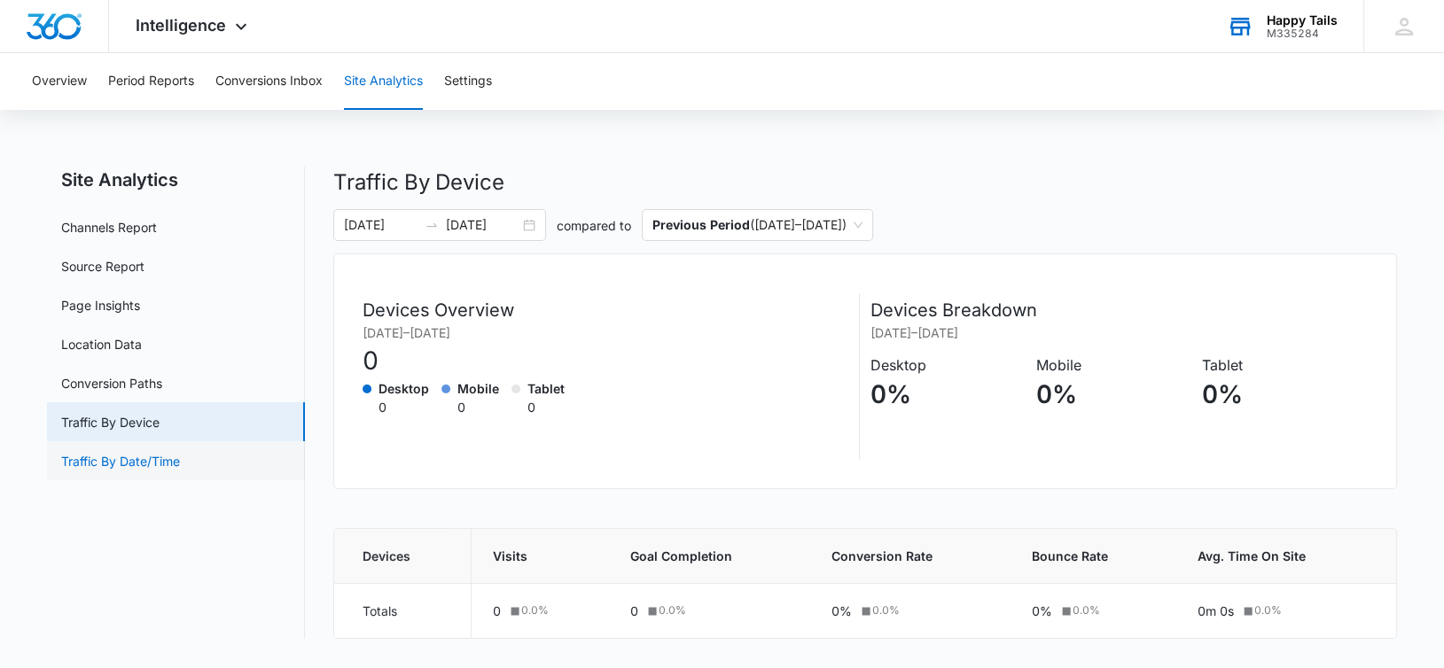
click at [103, 458] on link "Traffic By Date/Time" at bounding box center [120, 461] width 119 height 19
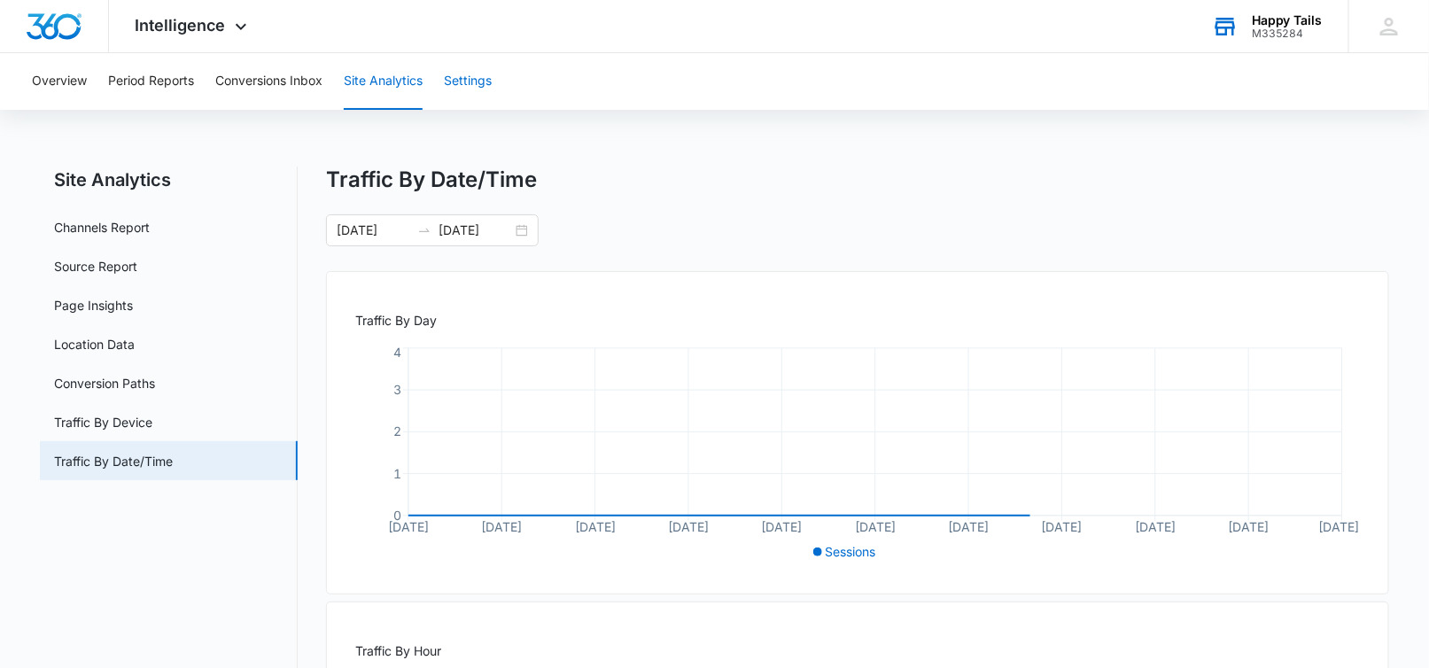
click at [459, 74] on button "Settings" at bounding box center [468, 81] width 48 height 57
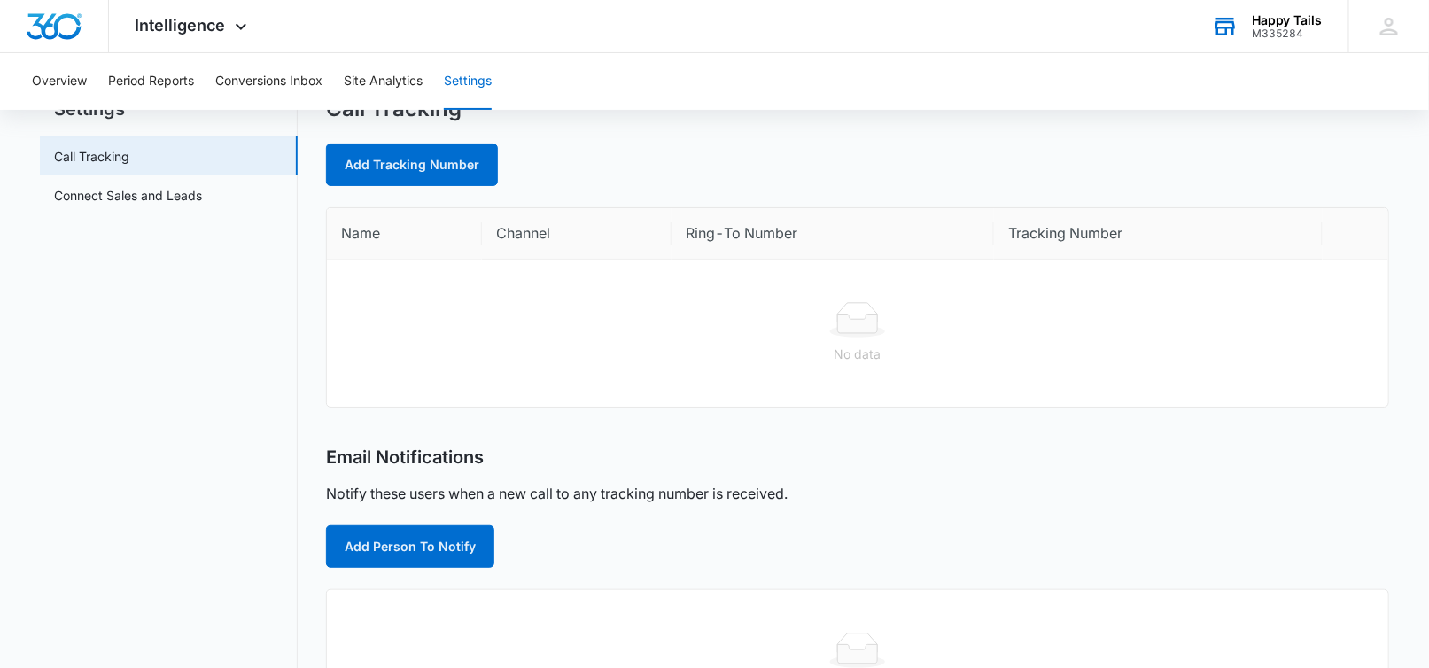
scroll to position [29, 0]
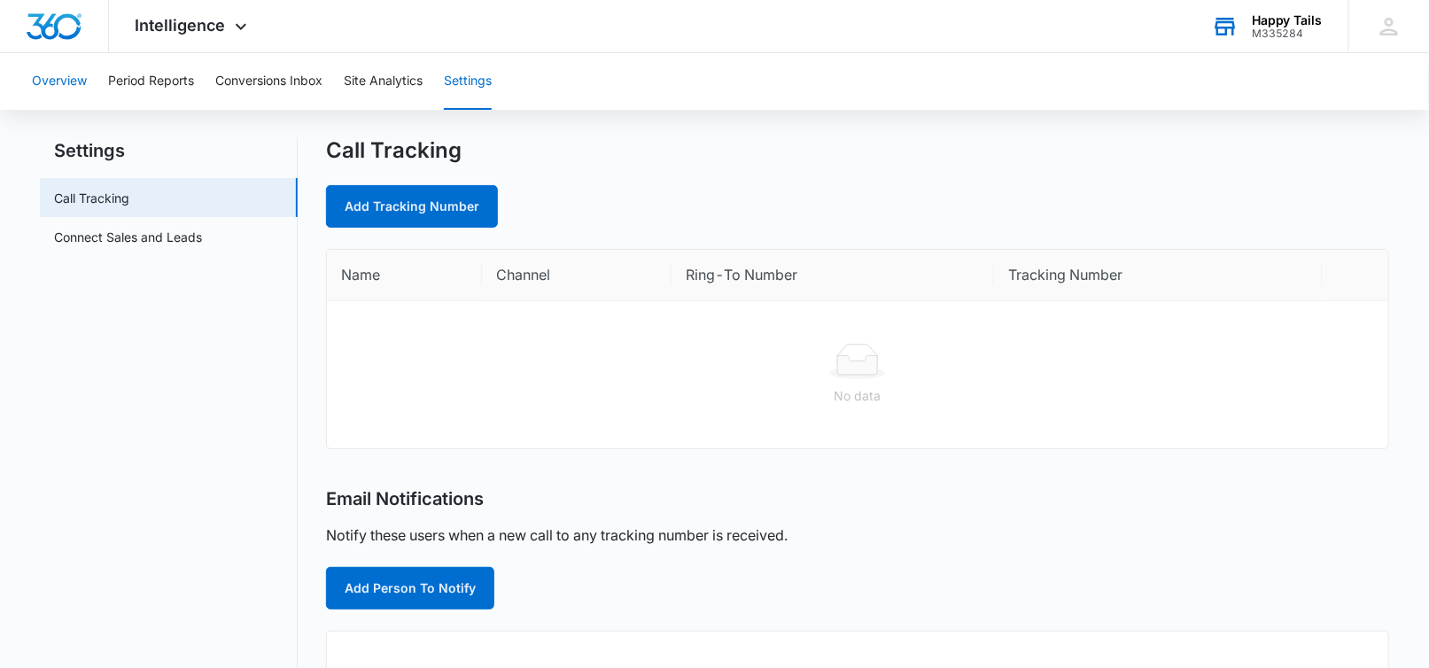
click at [51, 81] on button "Overview" at bounding box center [59, 81] width 55 height 57
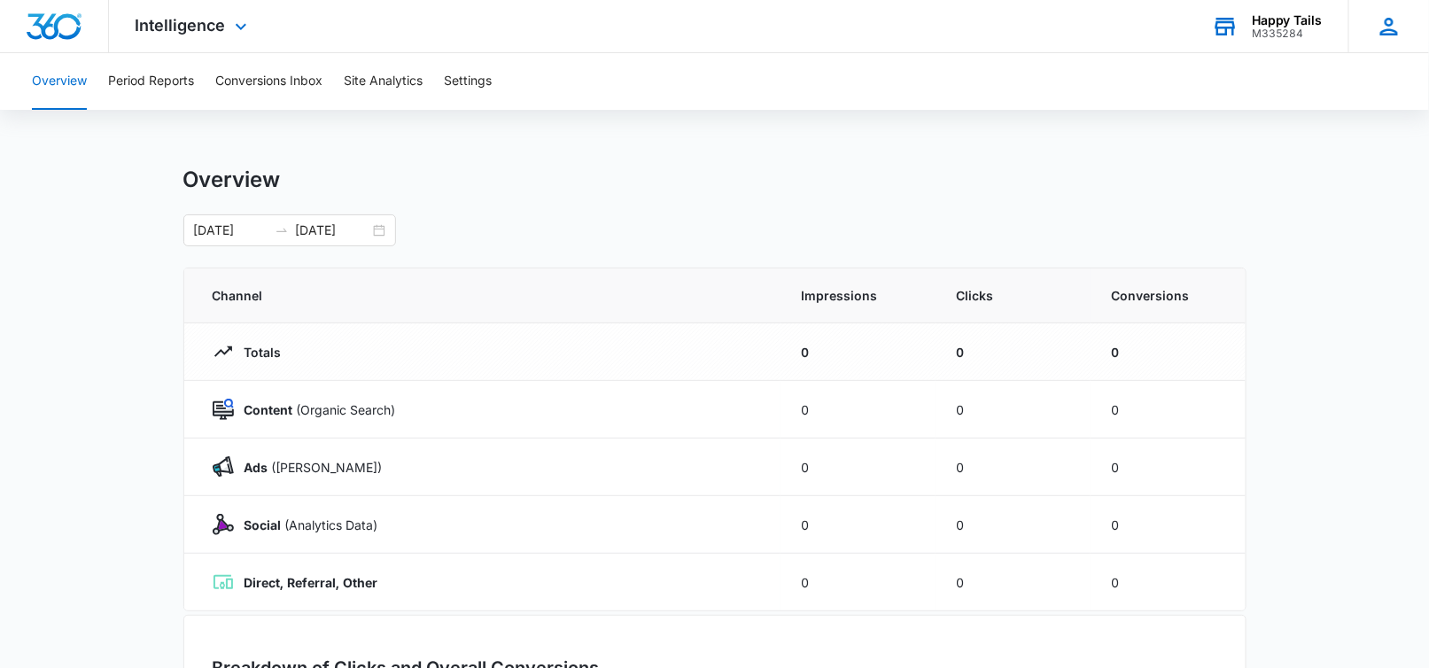
click at [1390, 29] on icon at bounding box center [1390, 27] width 18 height 18
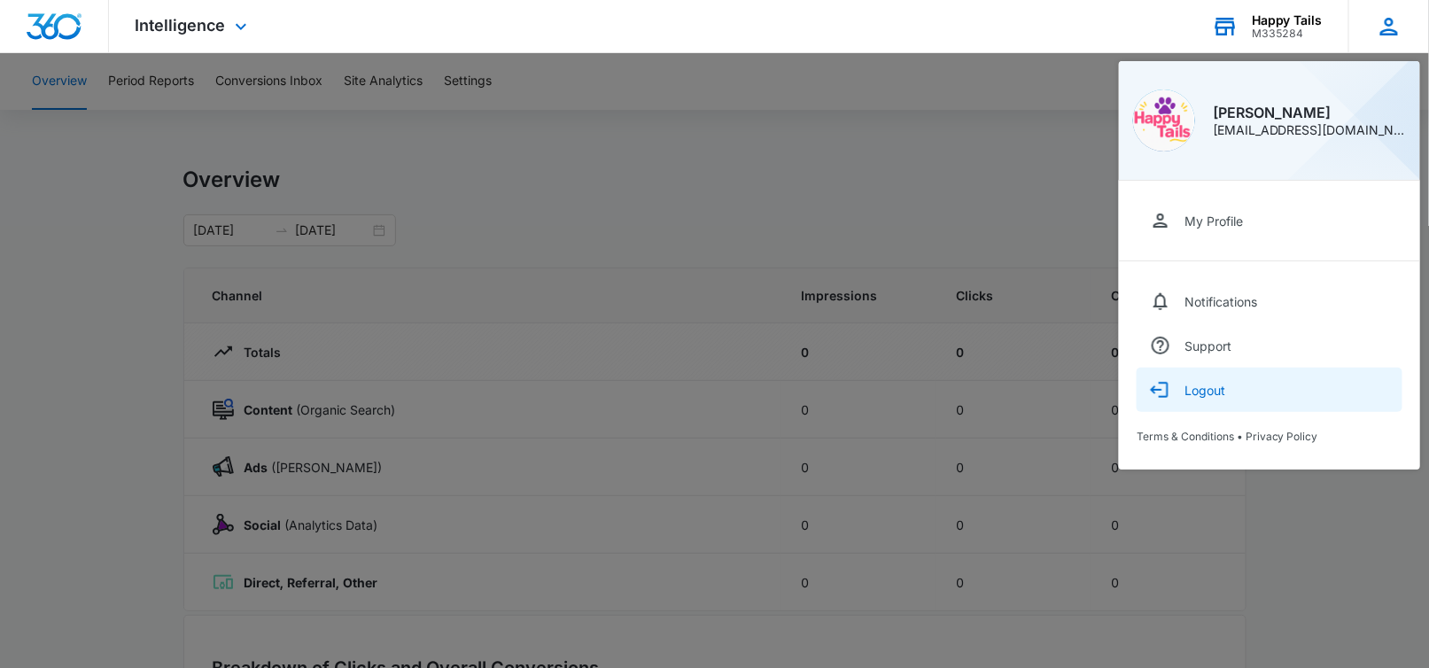
click at [1201, 390] on div "Logout" at bounding box center [1205, 390] width 41 height 15
